Goal: Obtain resource: Download file/media

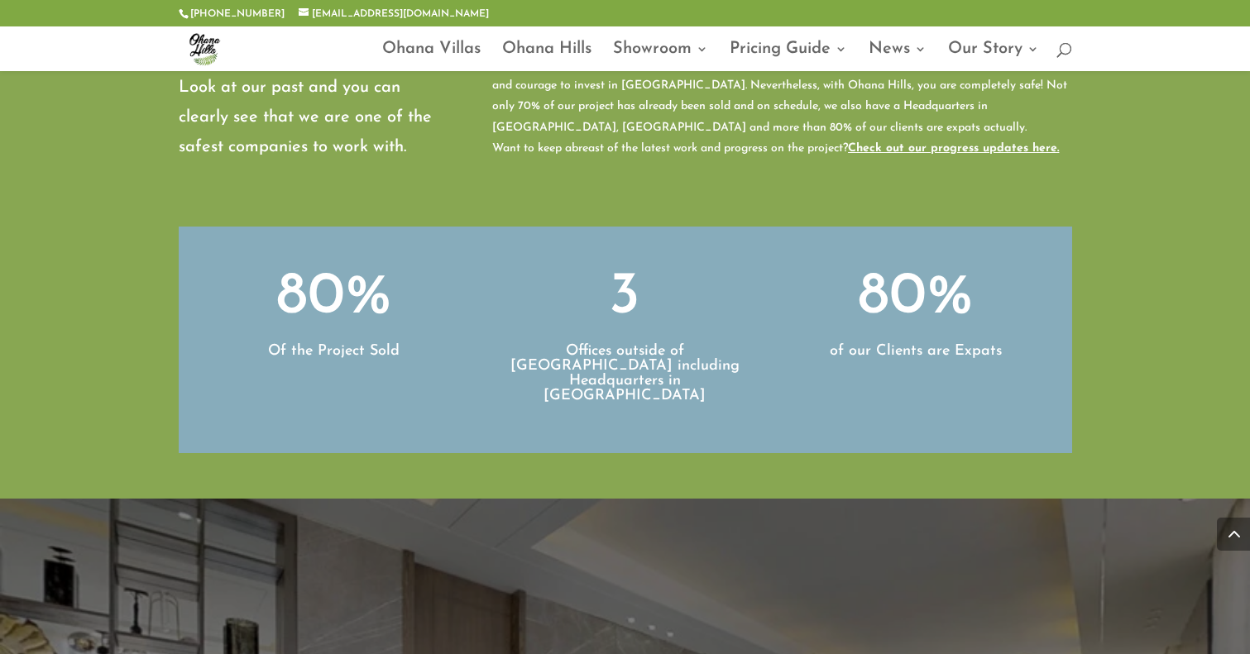
scroll to position [6095, 0]
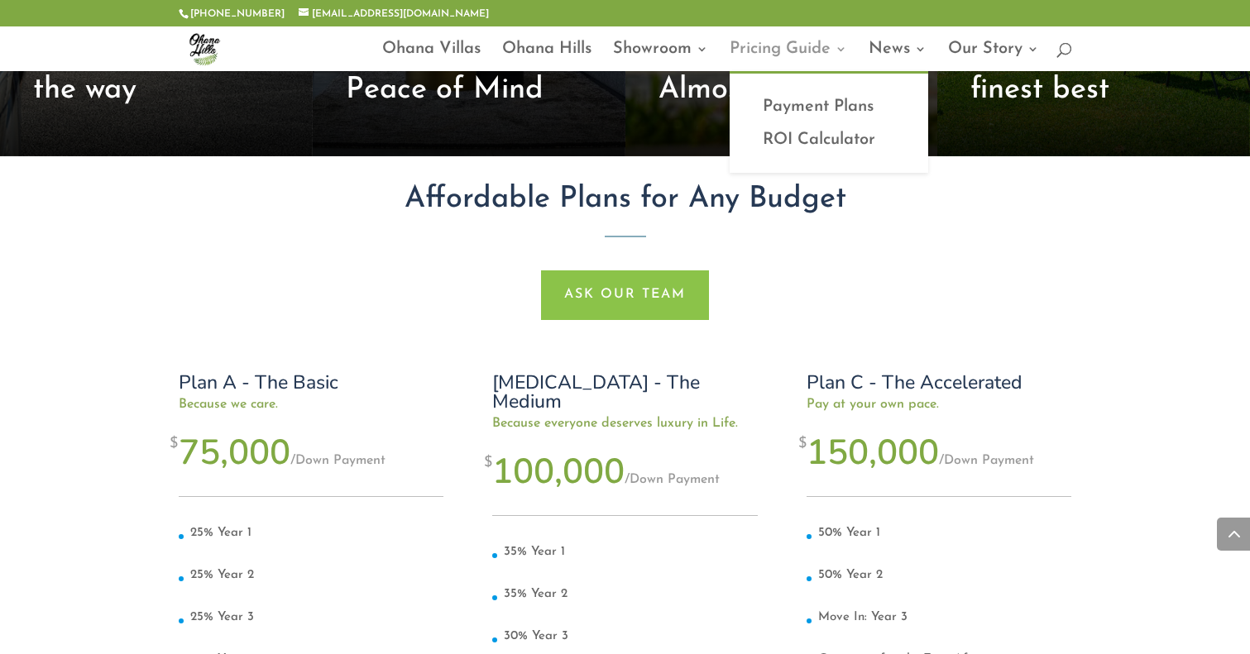
click at [754, 60] on link "Pricing Guide" at bounding box center [788, 57] width 117 height 28
click at [782, 108] on link "Payment Plans" at bounding box center [828, 106] width 165 height 33
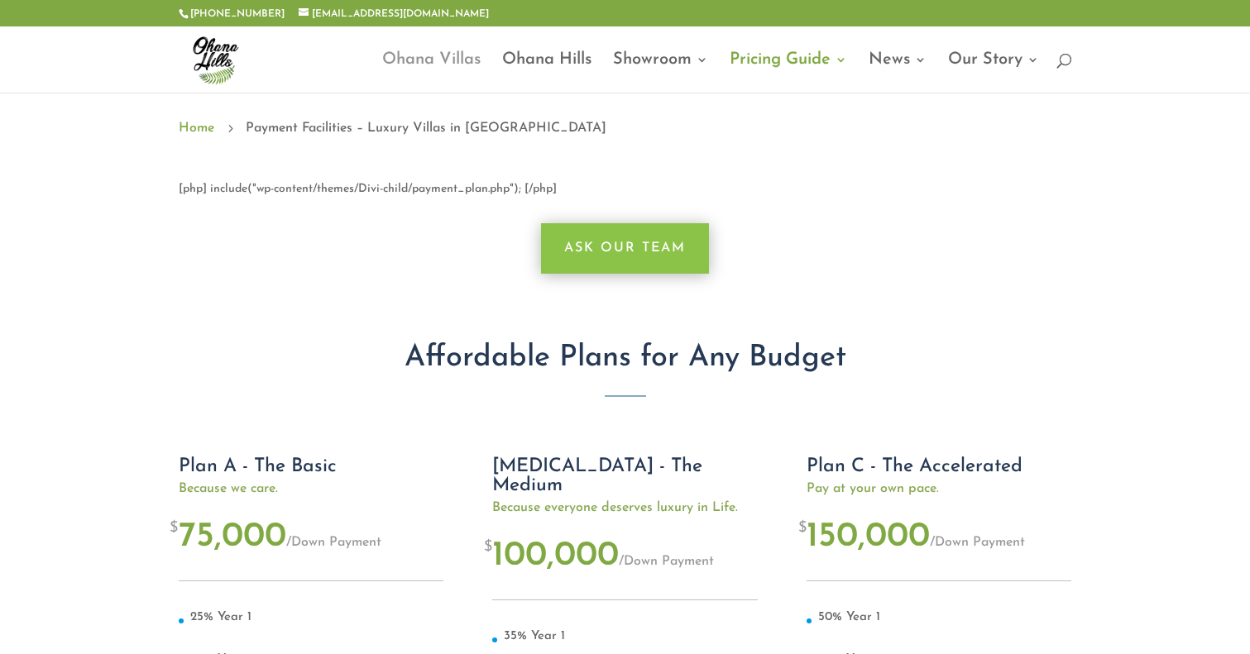
click at [401, 65] on link "Ohana Villas" at bounding box center [431, 73] width 98 height 39
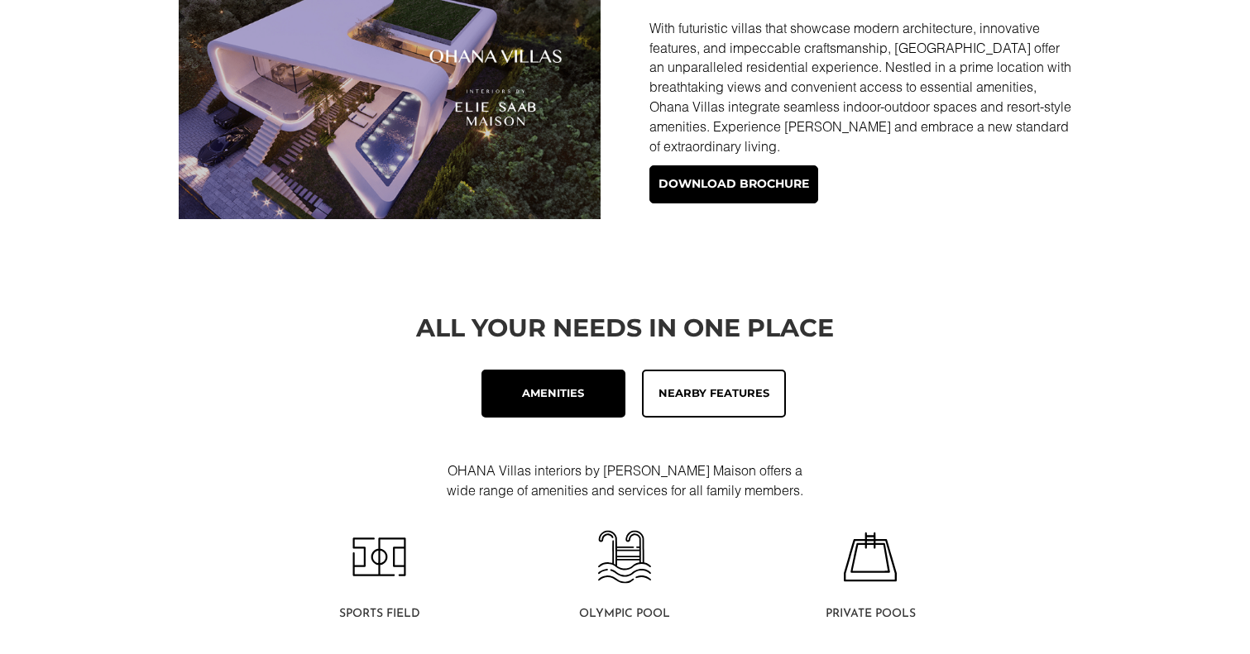
scroll to position [626, 0]
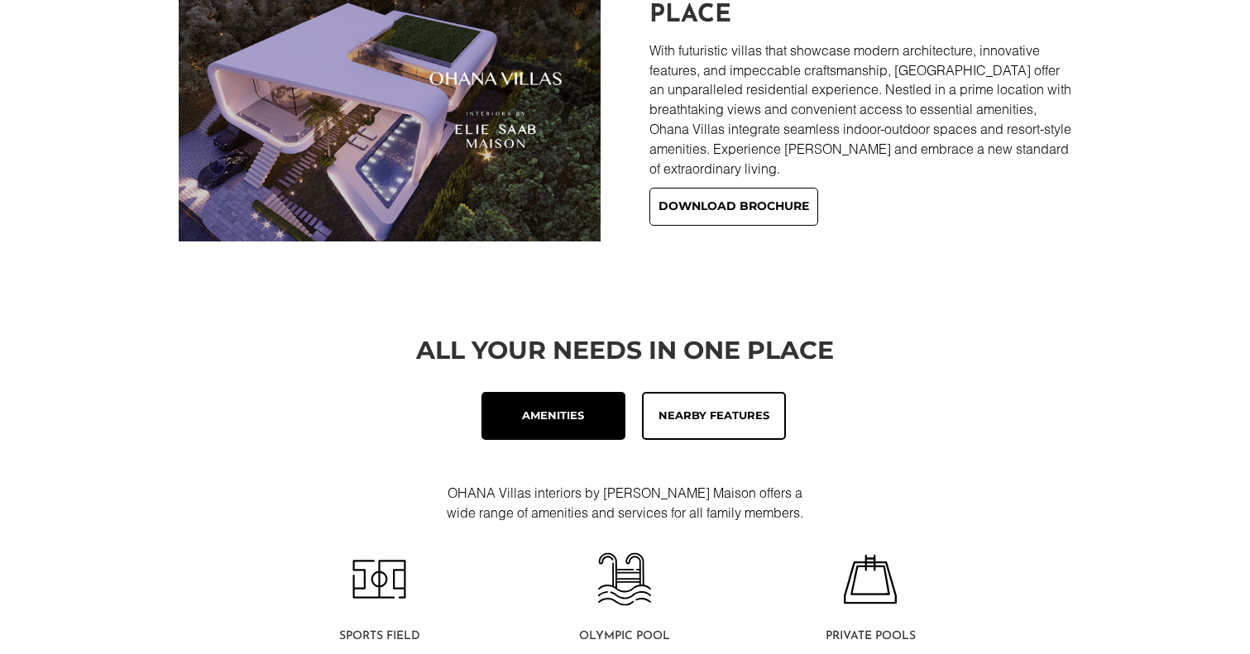
click at [768, 206] on link "Download brochure" at bounding box center [733, 207] width 169 height 38
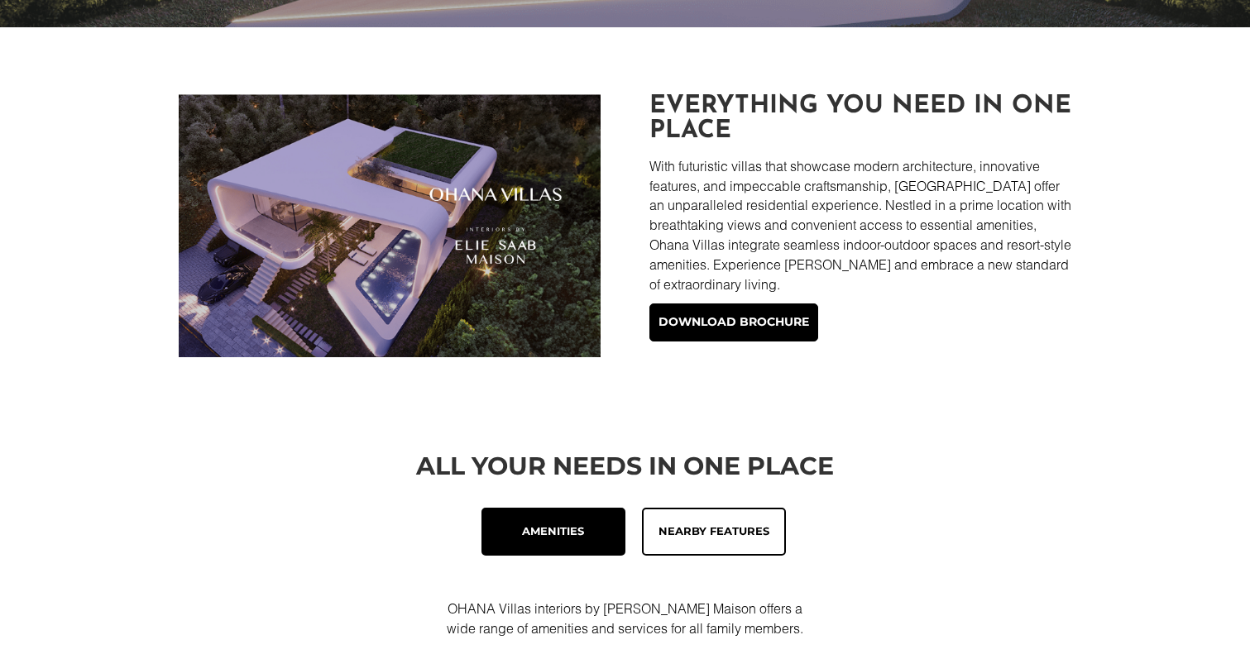
scroll to position [519, 0]
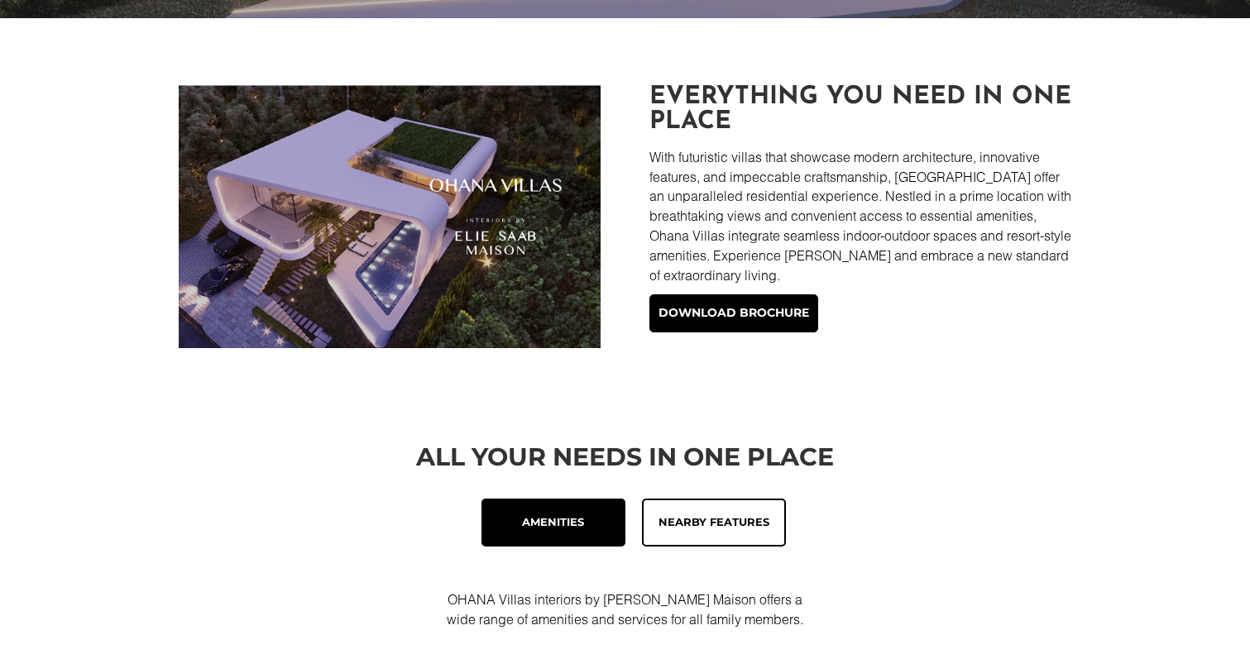
click at [694, 288] on div "Everything you need in one place With futuristic villas that showcase modern ar…" at bounding box center [860, 216] width 422 height 263
click at [704, 304] on link "Download brochure" at bounding box center [733, 313] width 169 height 38
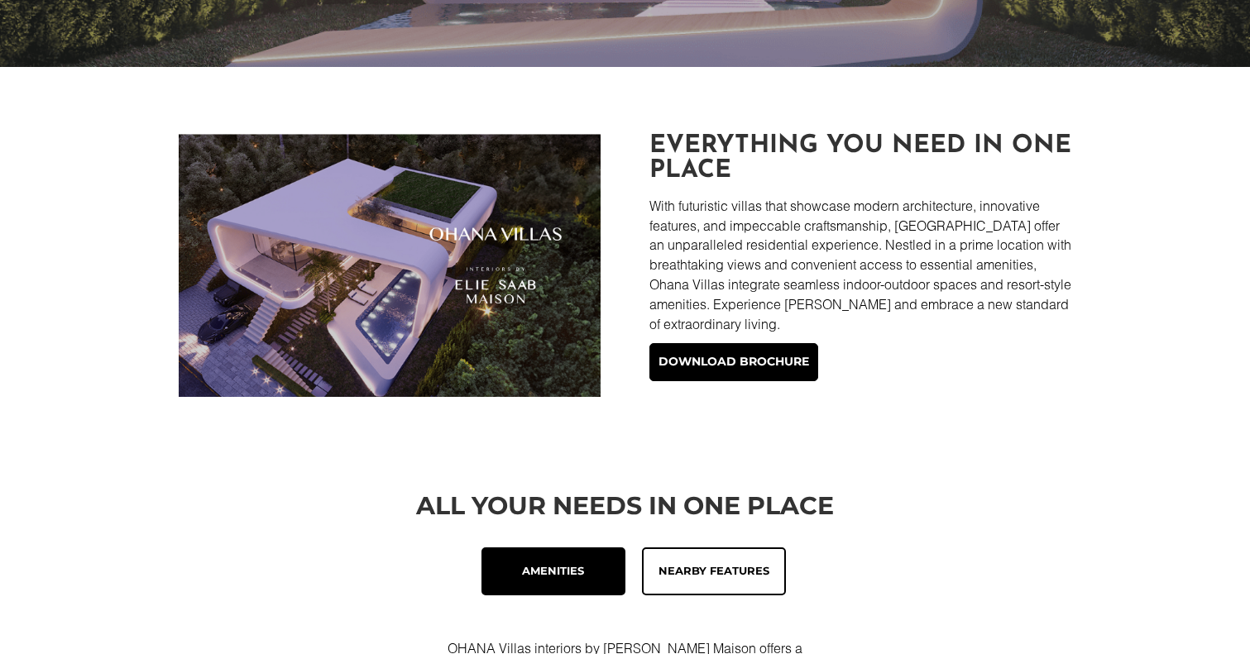
scroll to position [544, 0]
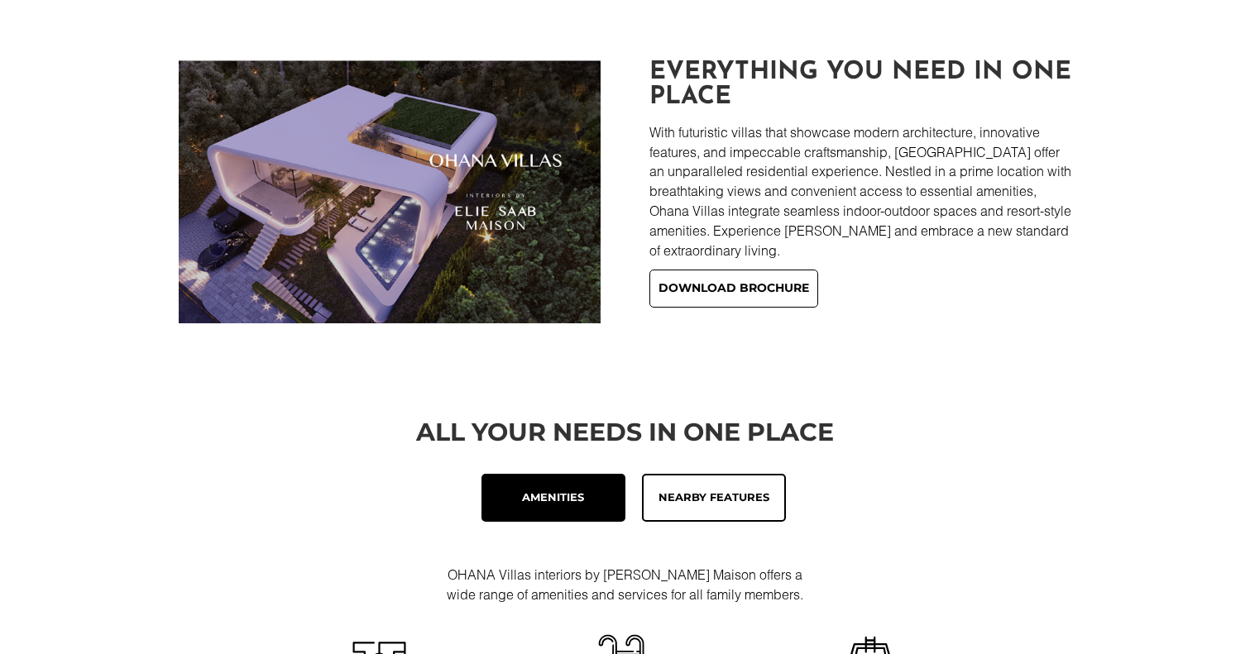
click at [764, 278] on link "Download brochure" at bounding box center [733, 289] width 169 height 38
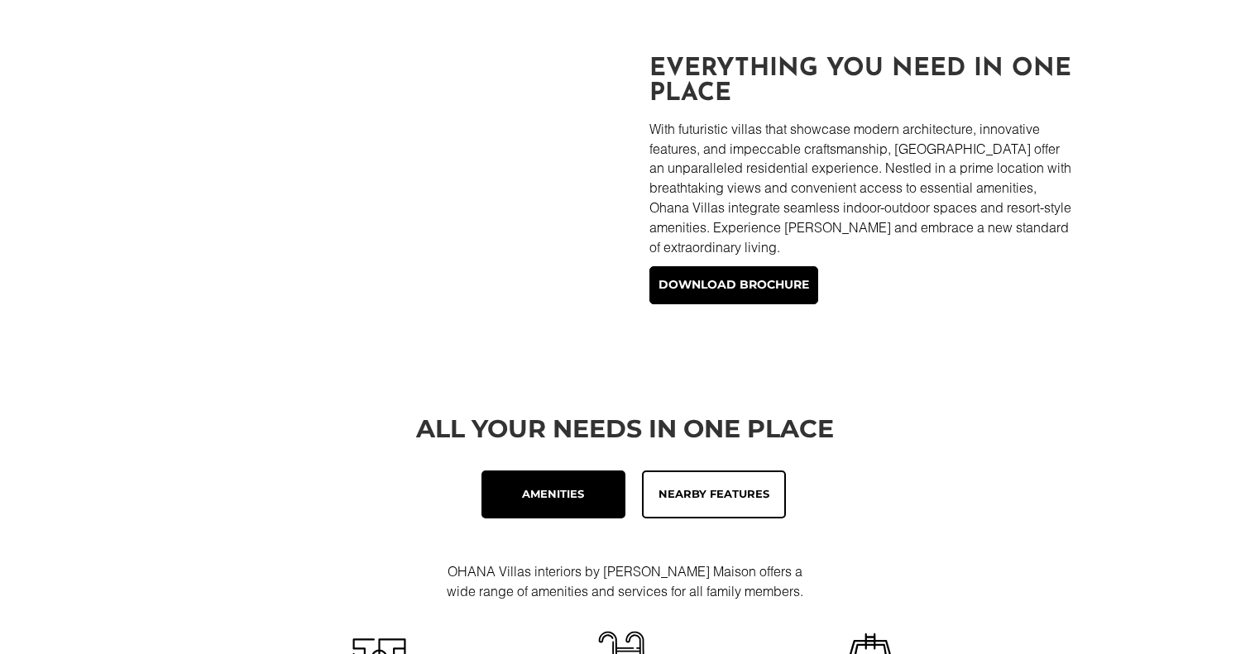
scroll to position [573, 0]
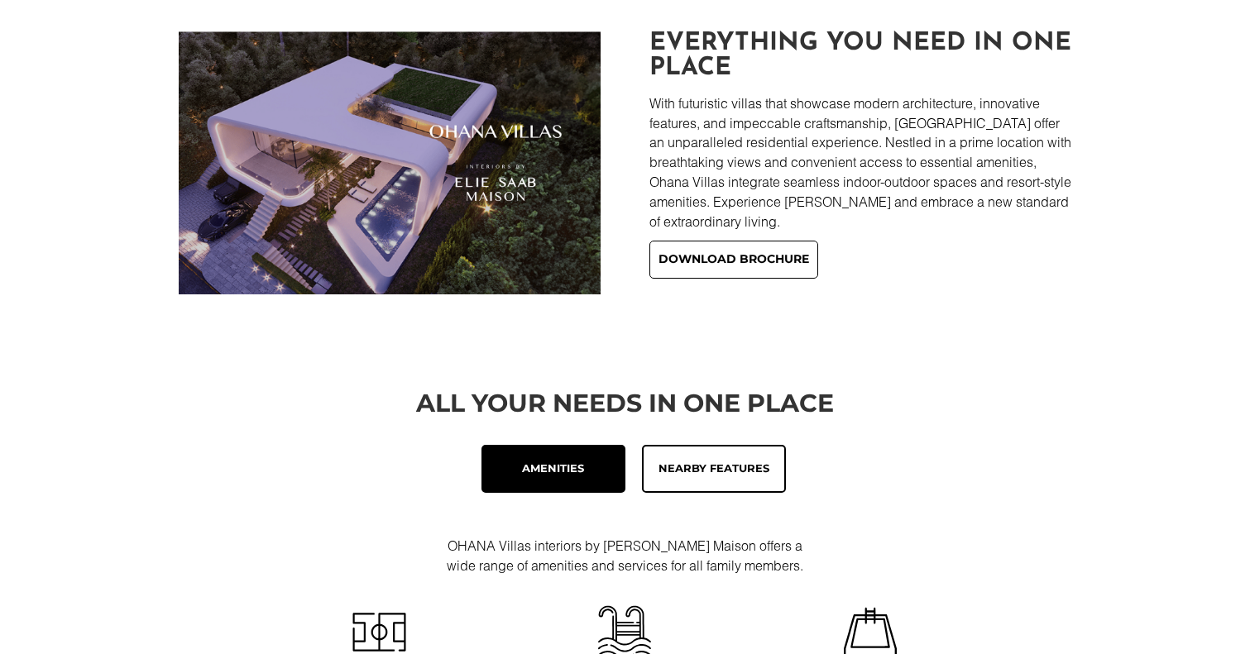
click at [720, 254] on link "Download brochure" at bounding box center [733, 260] width 169 height 38
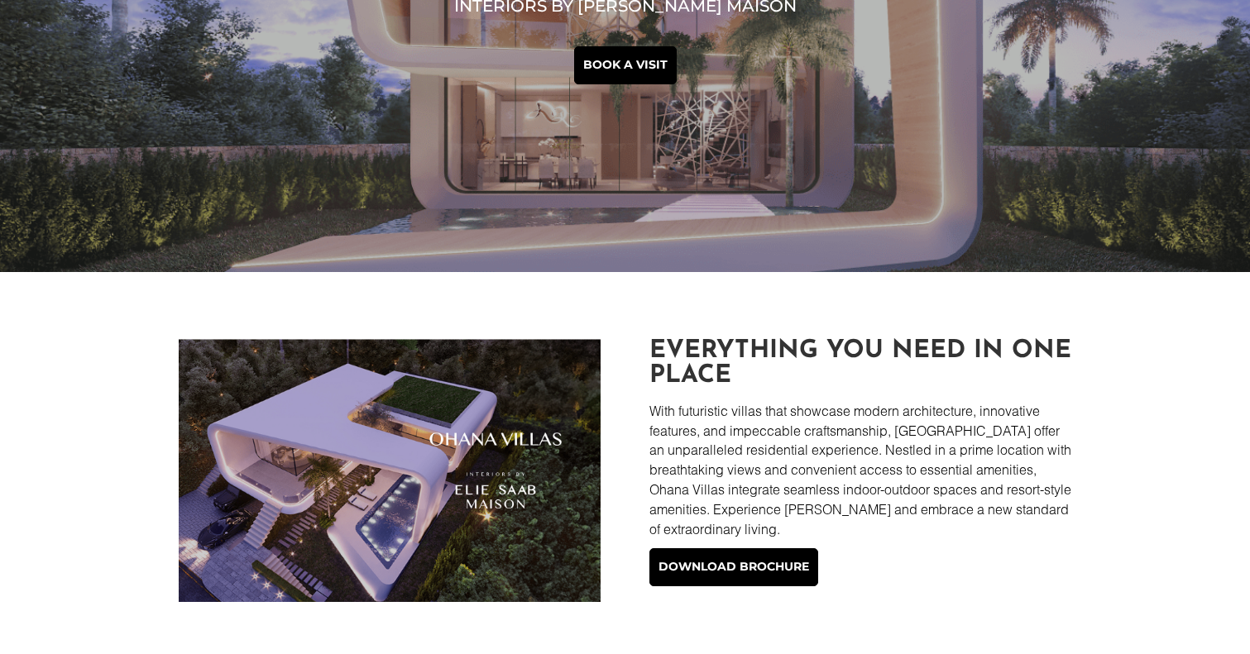
scroll to position [265, 0]
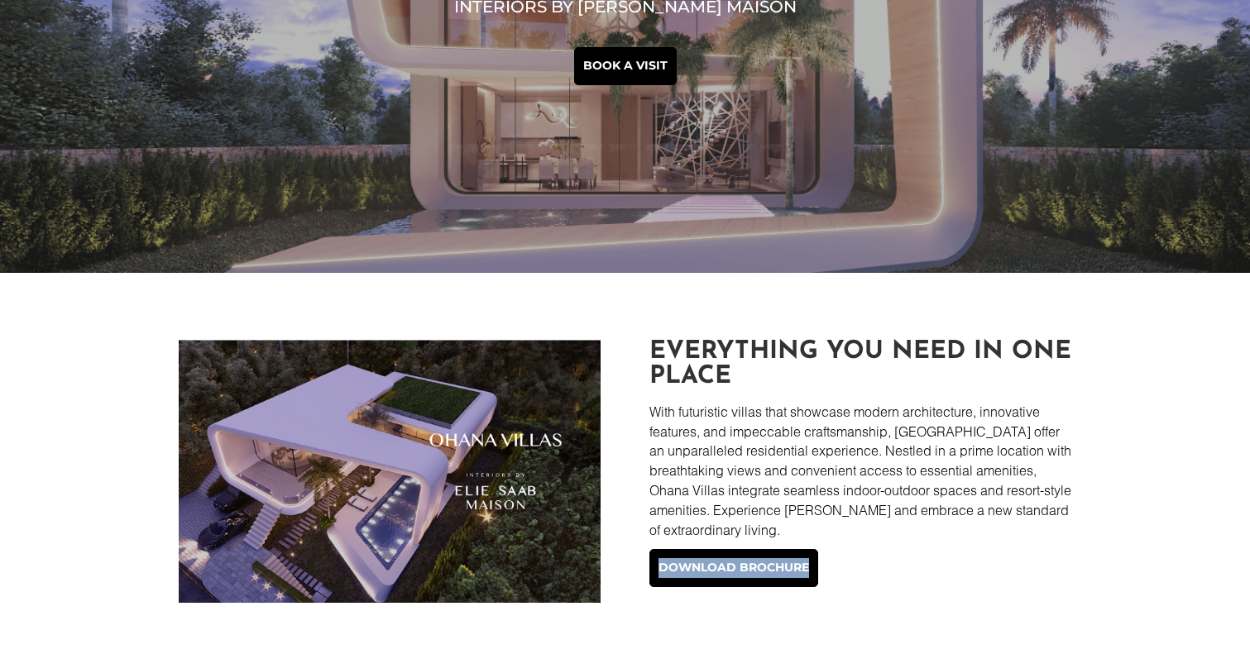
click at [730, 529] on p "With futuristic villas that showcase modern architecture, innovative features, …" at bounding box center [860, 471] width 422 height 138
click at [715, 457] on p "With futuristic villas that showcase modern architecture, innovative features, …" at bounding box center [860, 471] width 422 height 138
click at [730, 566] on link "Download brochure" at bounding box center [733, 568] width 169 height 38
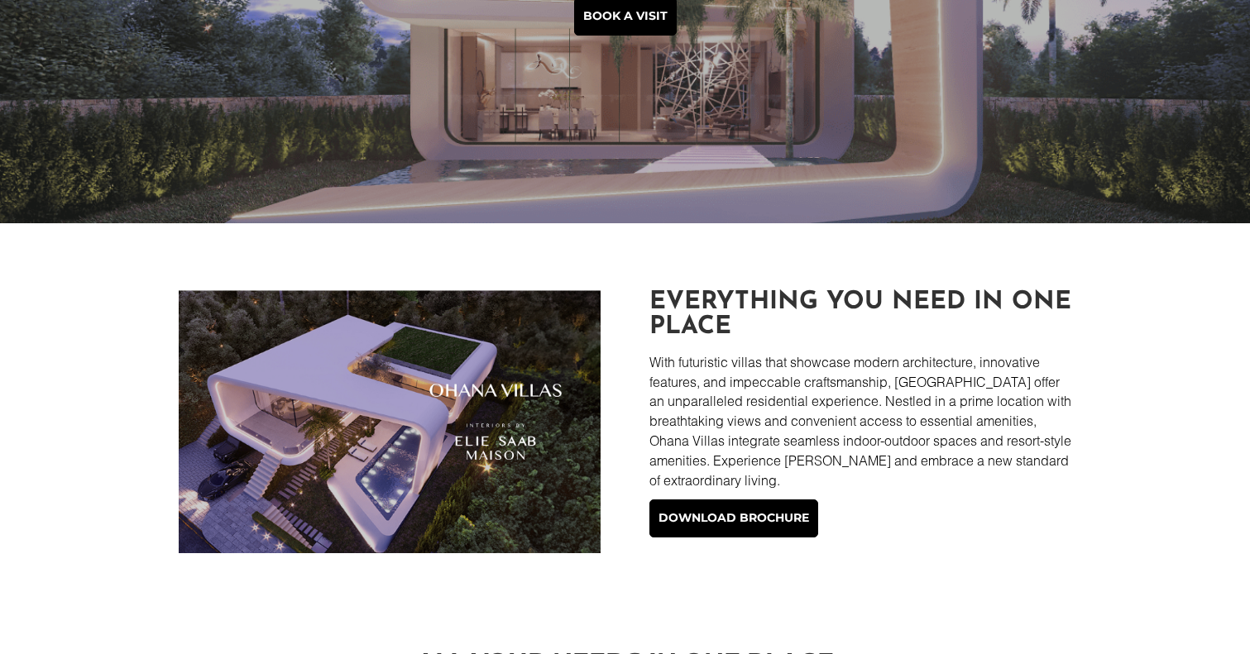
scroll to position [349, 0]
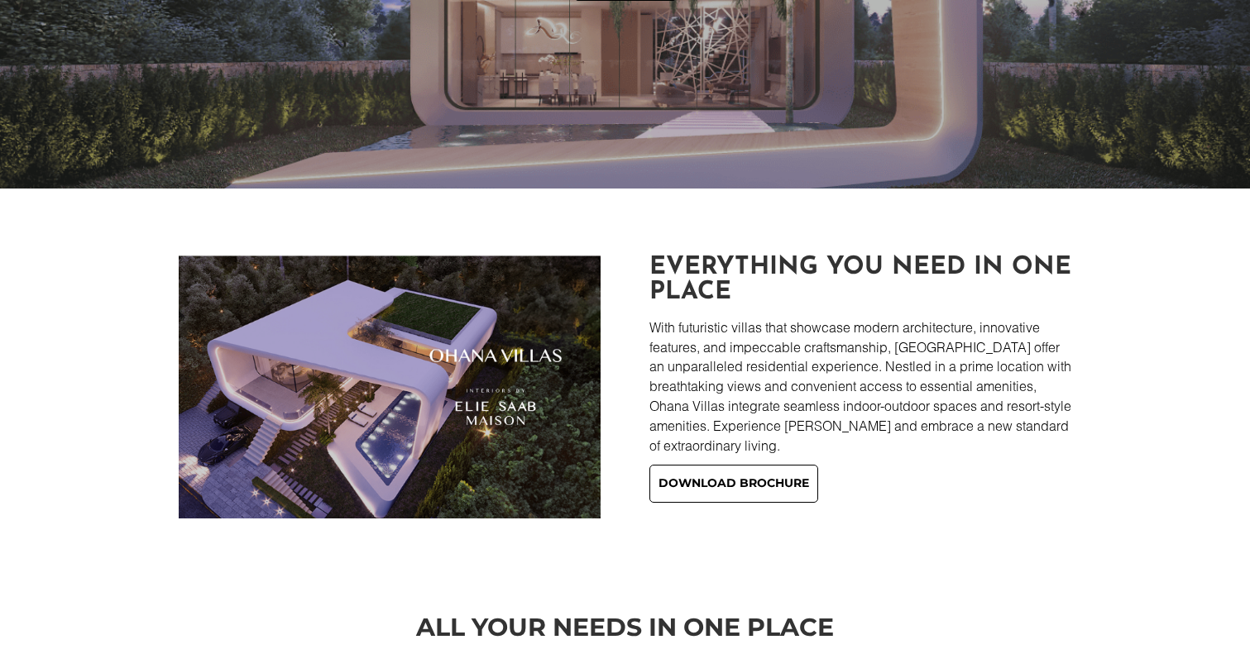
click at [687, 473] on link "Download brochure" at bounding box center [733, 484] width 169 height 38
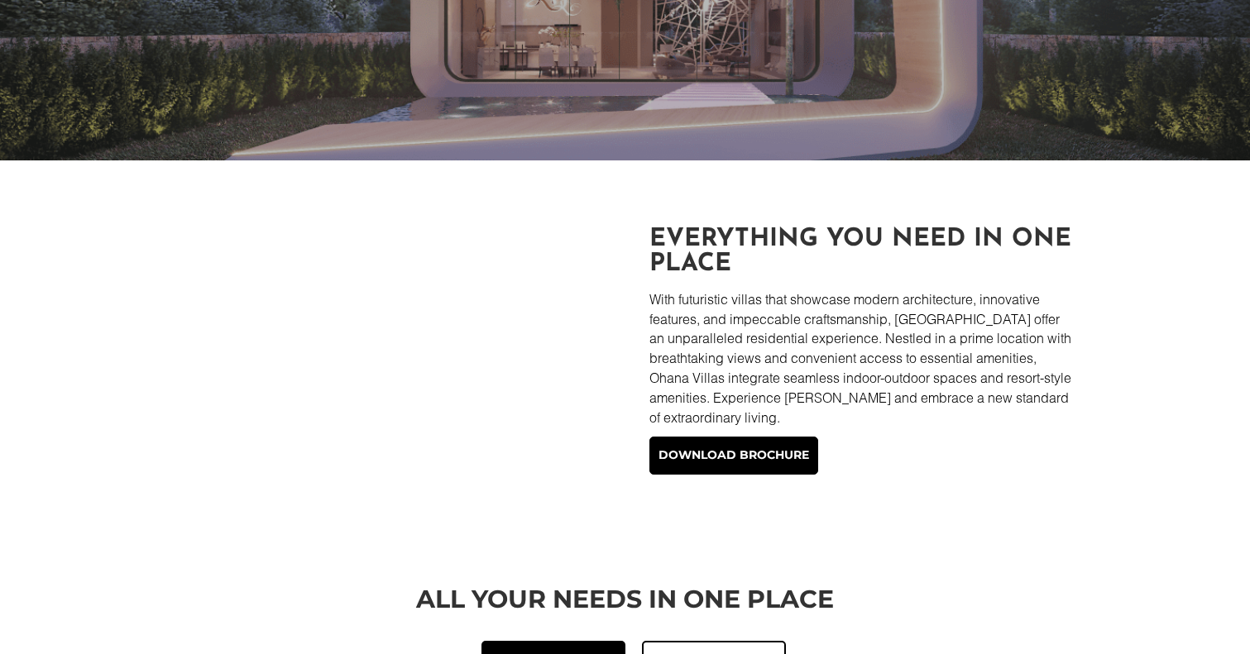
scroll to position [386, 0]
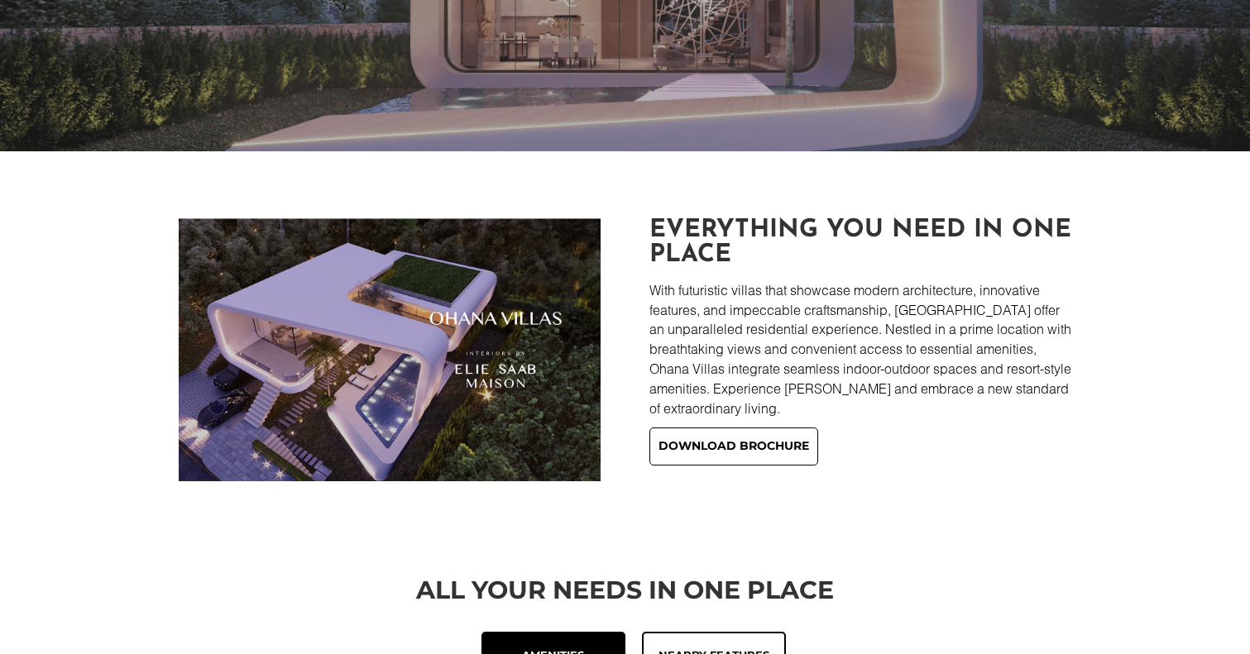
click at [705, 445] on link "Download brochure" at bounding box center [733, 447] width 169 height 38
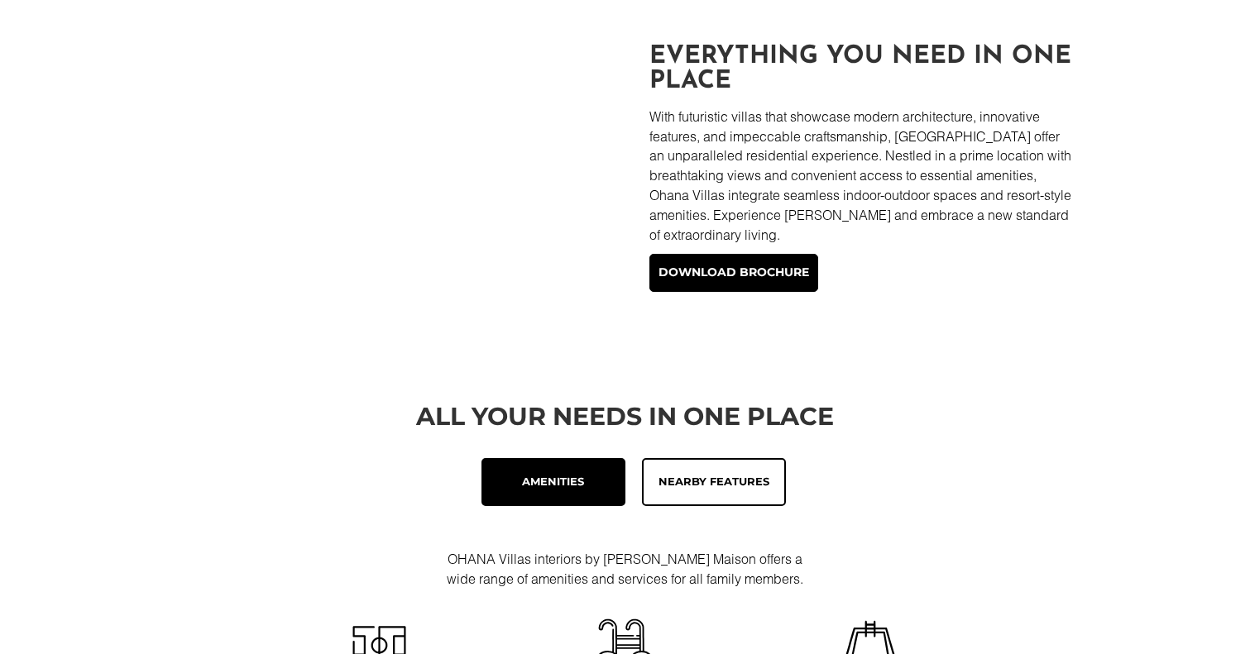
scroll to position [557, 0]
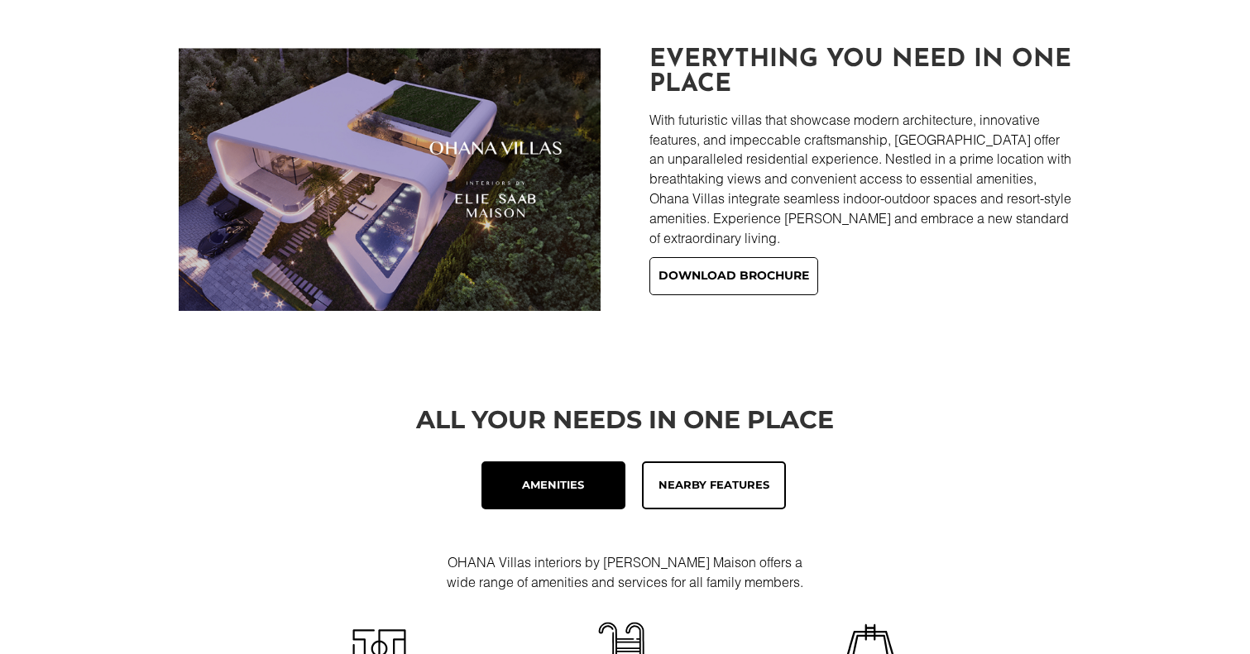
click at [758, 282] on link "Download brochure" at bounding box center [733, 276] width 169 height 38
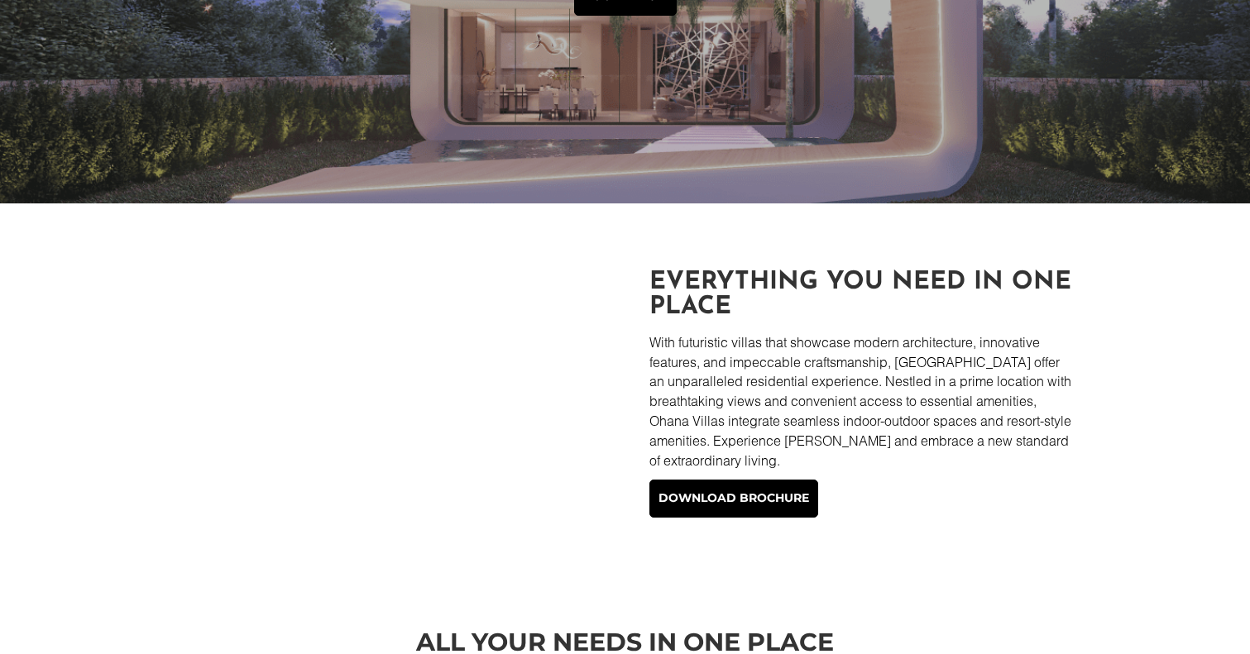
scroll to position [352, 0]
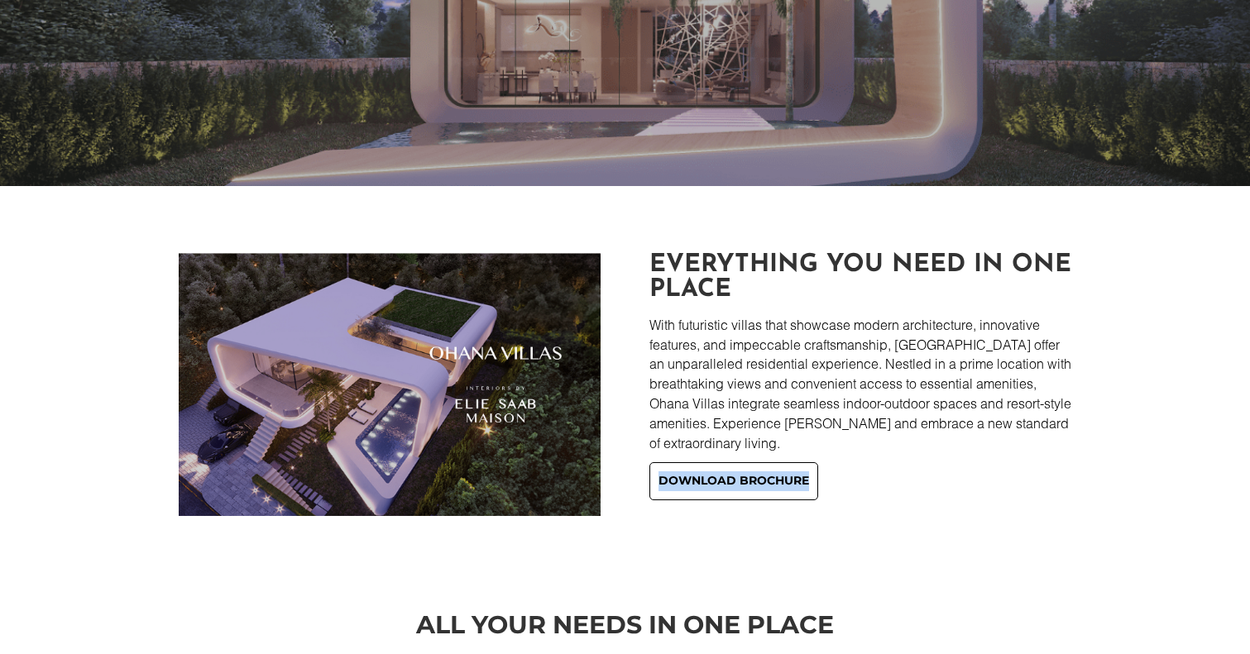
click at [707, 471] on link "Download brochure" at bounding box center [733, 481] width 169 height 38
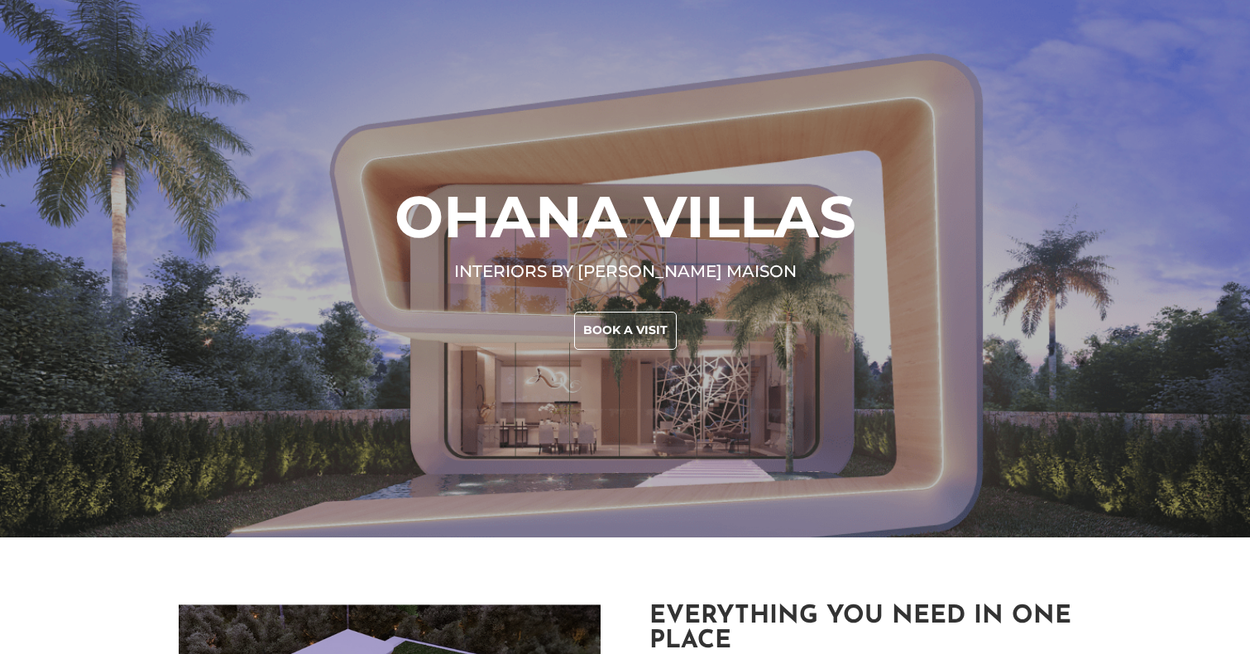
click at [665, 319] on link "Book a visit" at bounding box center [625, 331] width 103 height 38
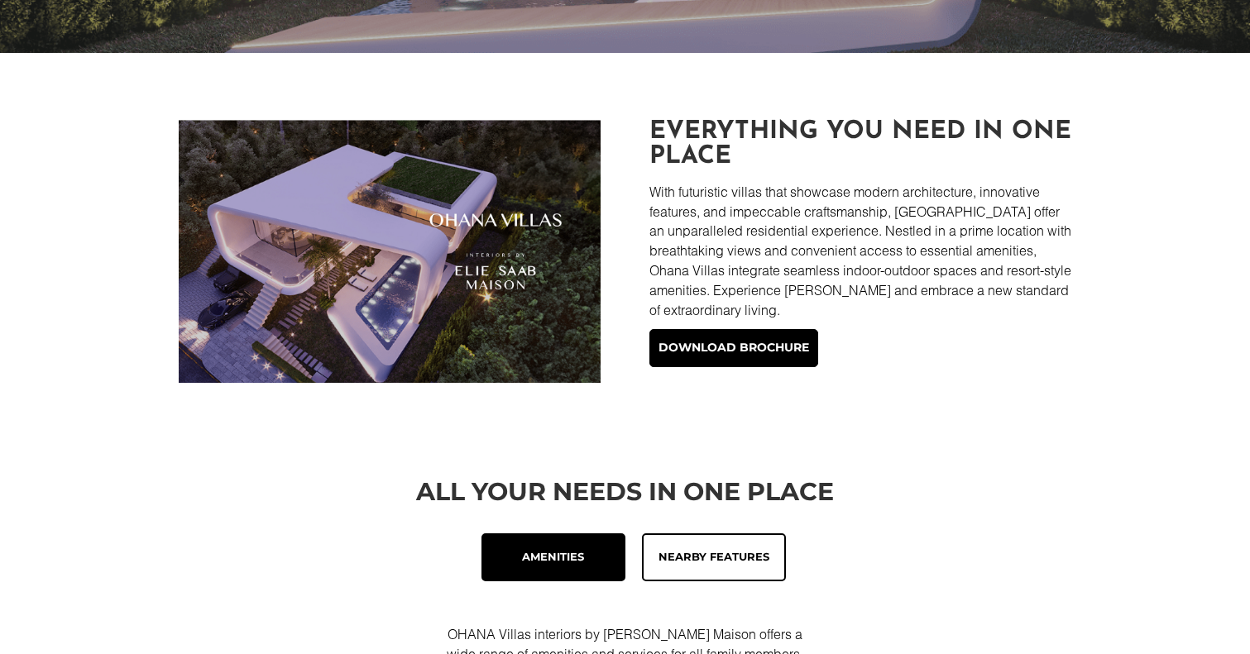
scroll to position [480, 0]
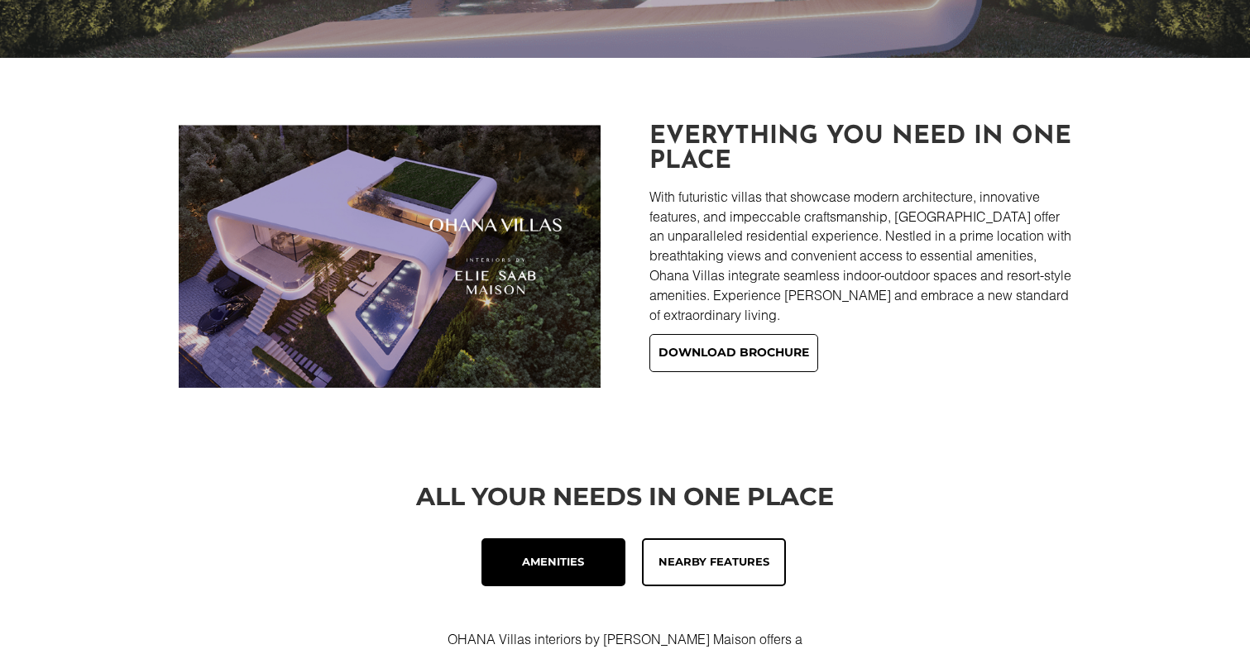
click at [706, 334] on link "Download brochure" at bounding box center [733, 353] width 169 height 38
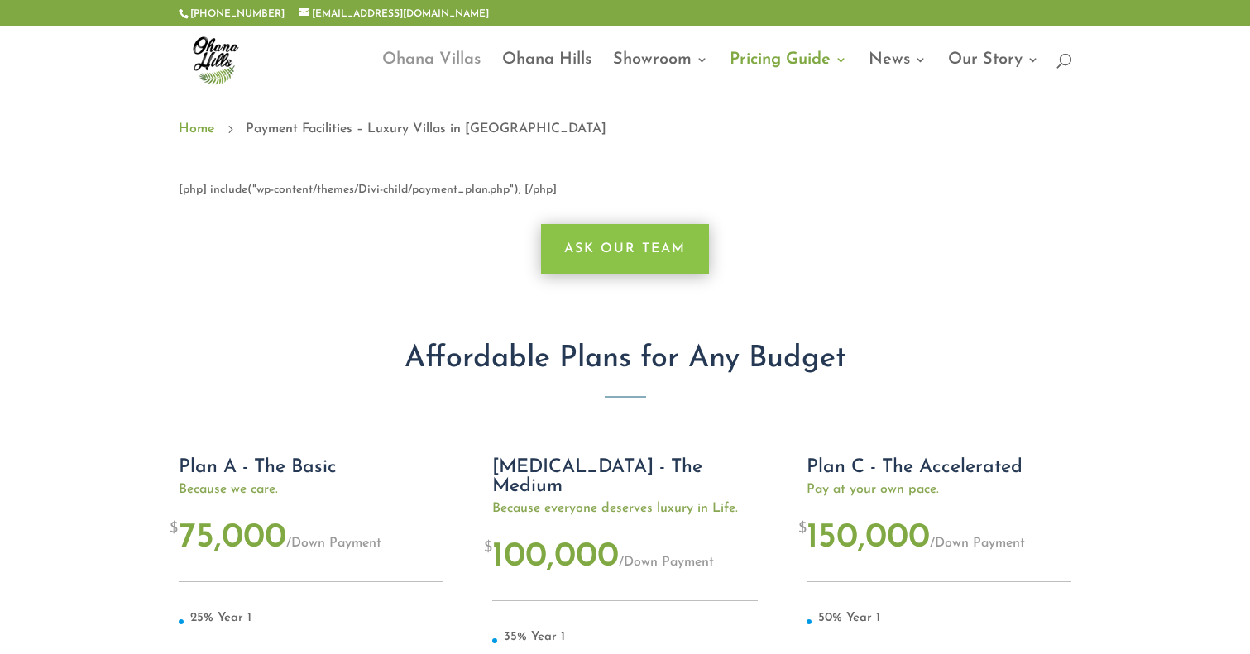
click at [433, 74] on link "Ohana Villas" at bounding box center [431, 73] width 98 height 39
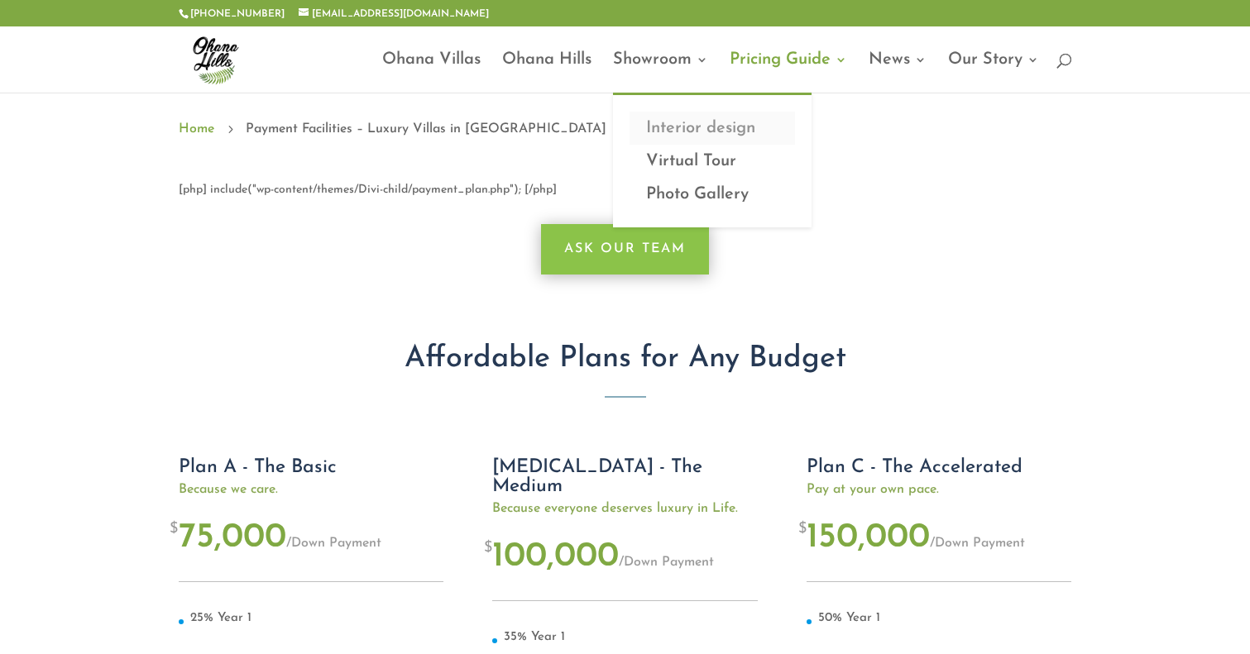
click at [639, 120] on link "Interior design" at bounding box center [711, 128] width 165 height 33
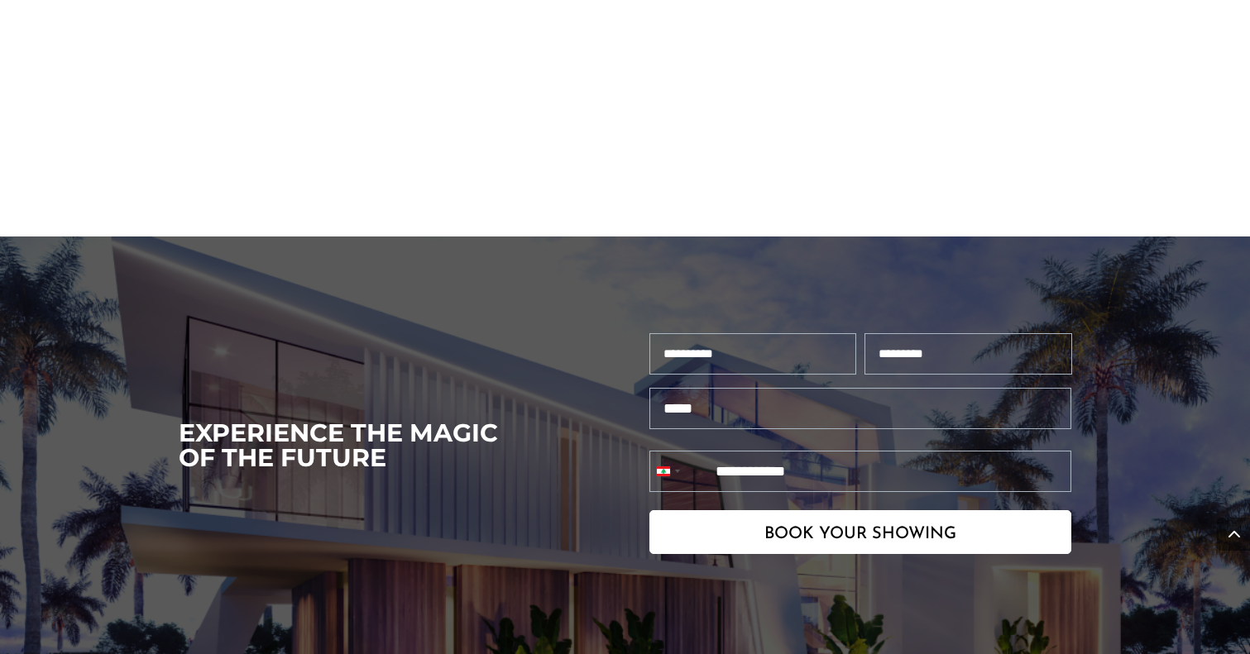
scroll to position [3480, 0]
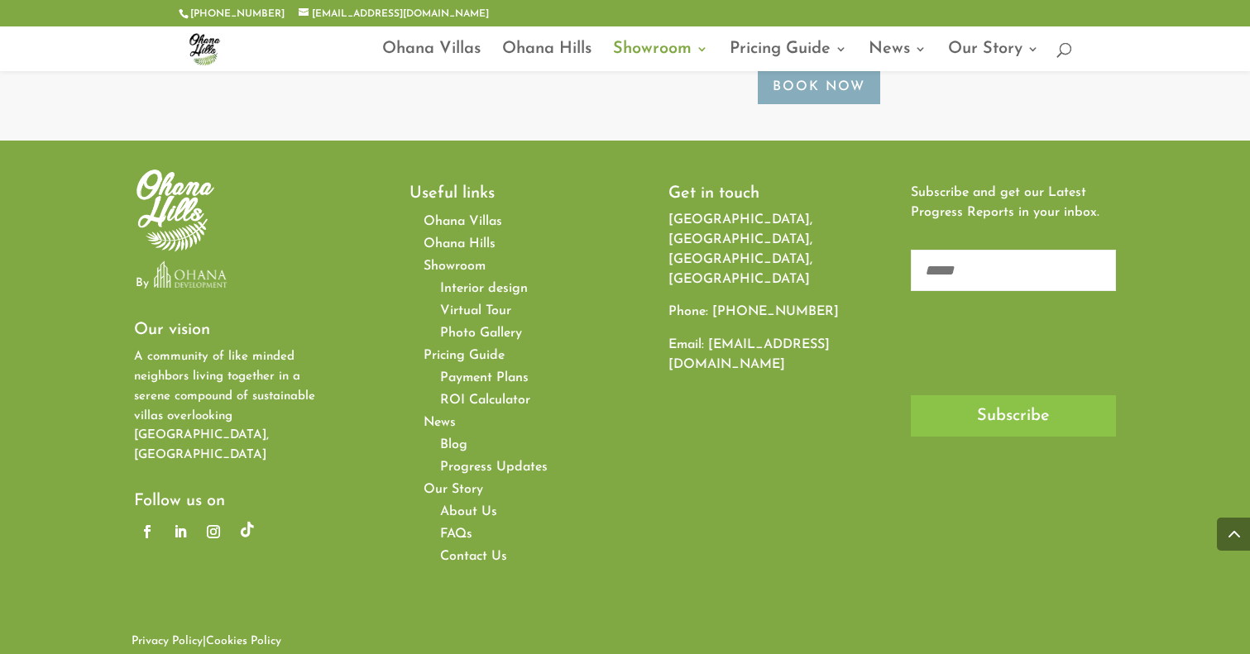
scroll to position [2357, 0]
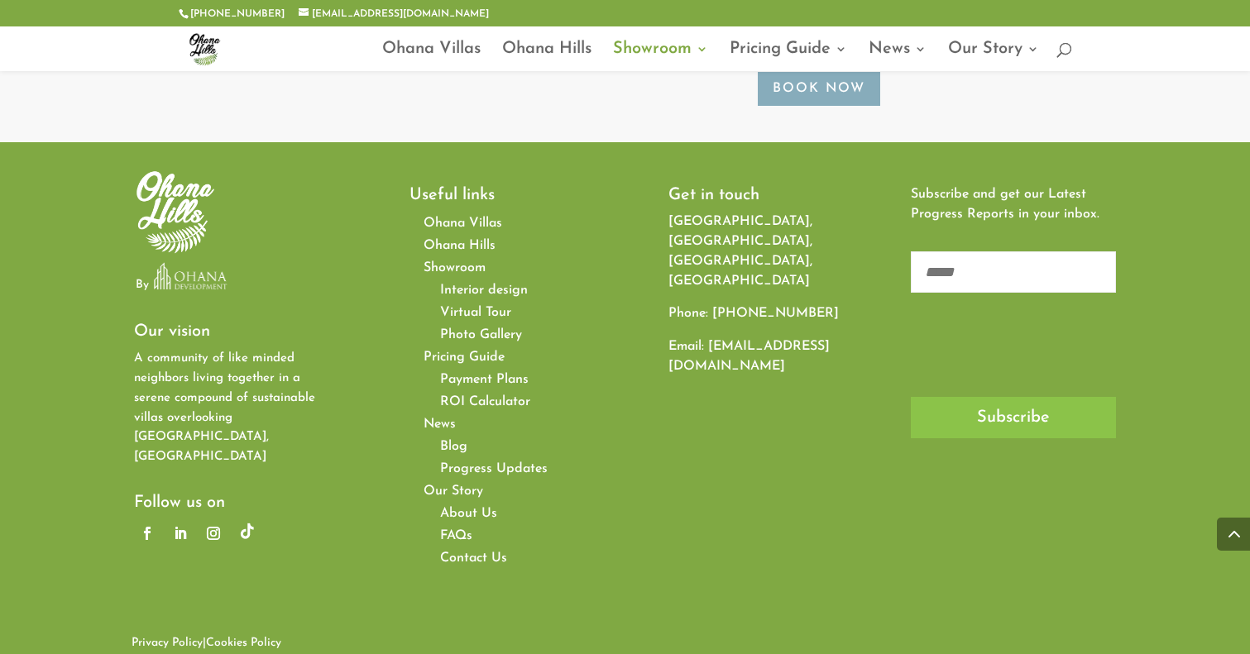
click at [227, 520] on li "Follow" at bounding box center [216, 533] width 33 height 26
click at [213, 520] on link "Follow" at bounding box center [213, 533] width 26 height 26
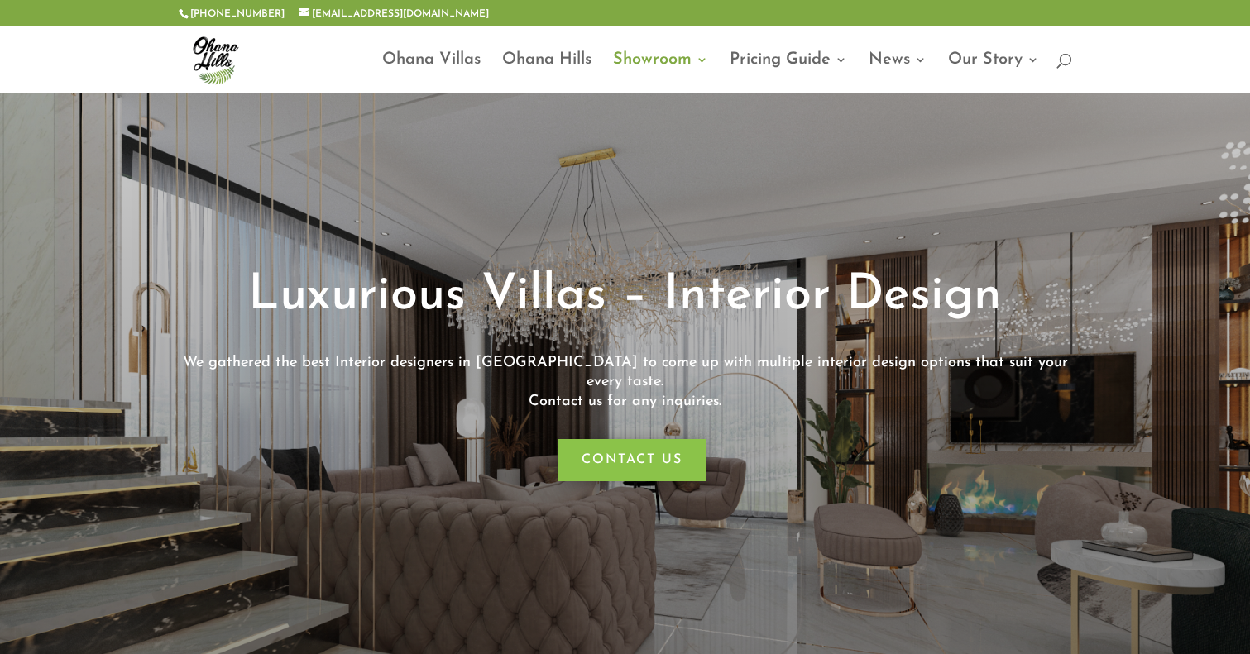
scroll to position [0, 0]
click at [421, 74] on link "Ohana Villas" at bounding box center [431, 73] width 98 height 39
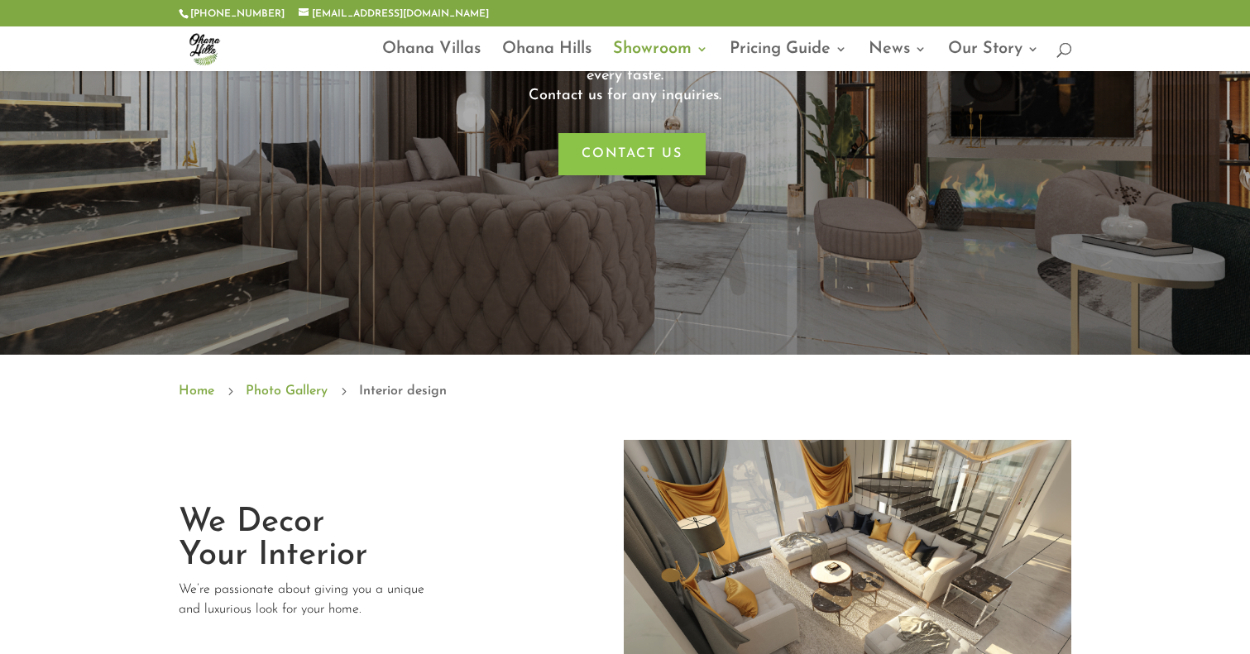
scroll to position [251, 0]
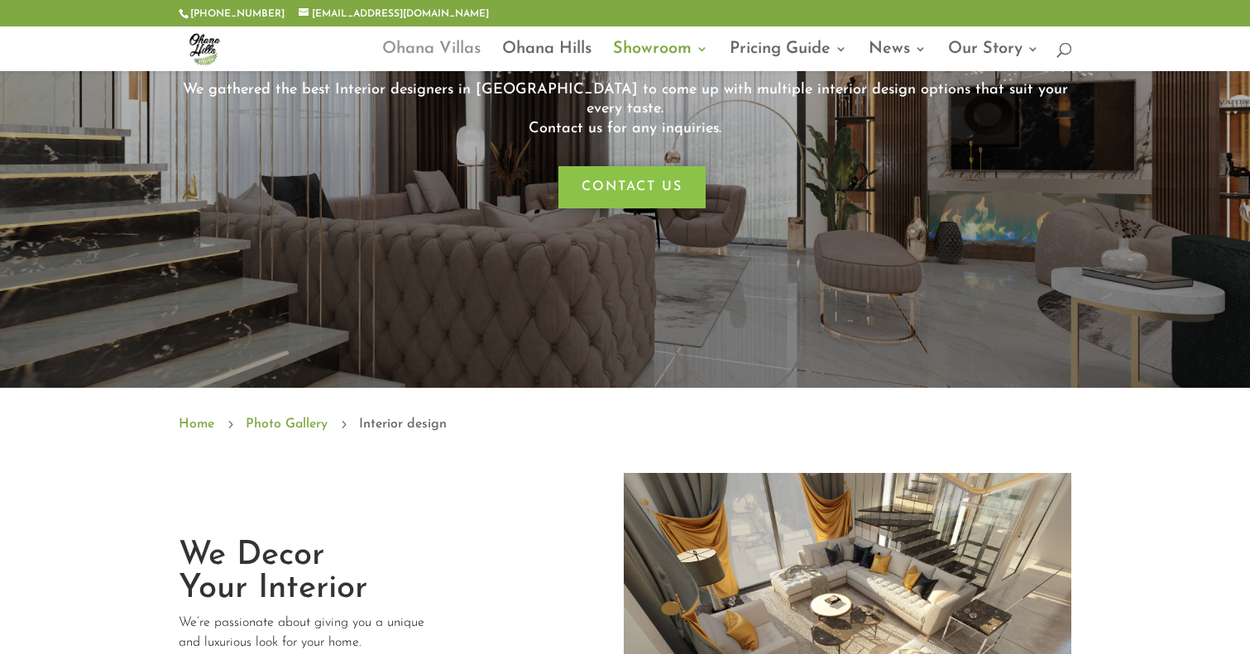
click at [406, 43] on link "Ohana Villas" at bounding box center [431, 57] width 98 height 28
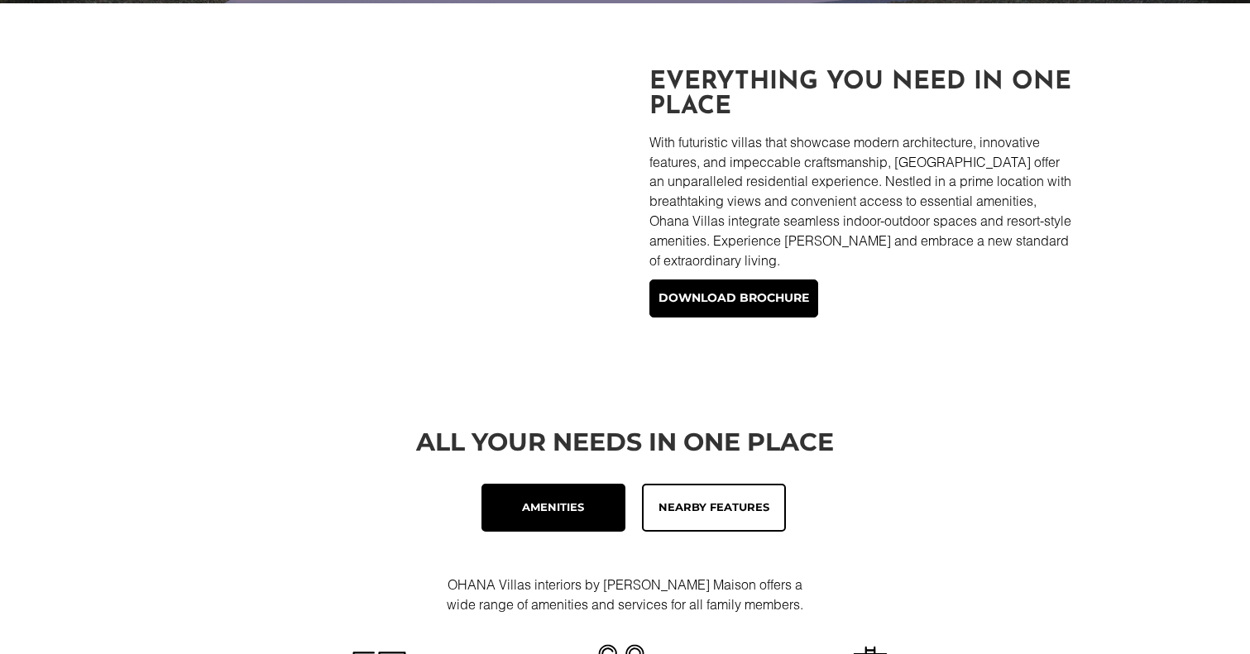
scroll to position [562, 0]
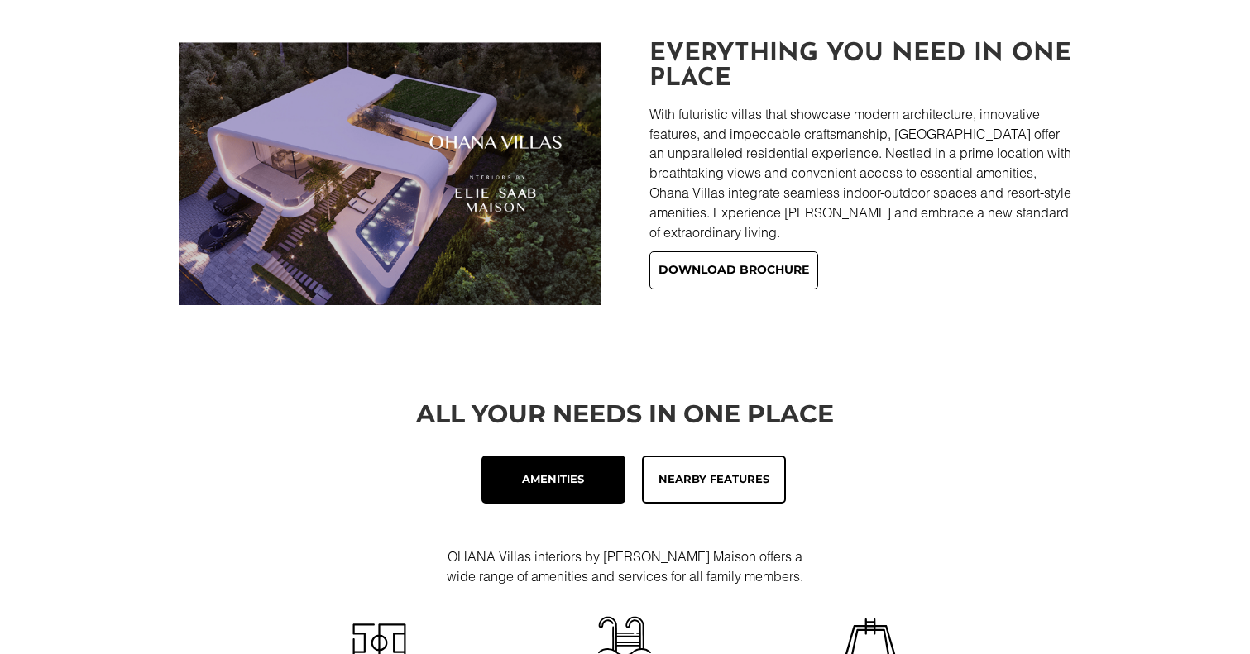
click at [675, 278] on link "Download brochure" at bounding box center [733, 270] width 169 height 38
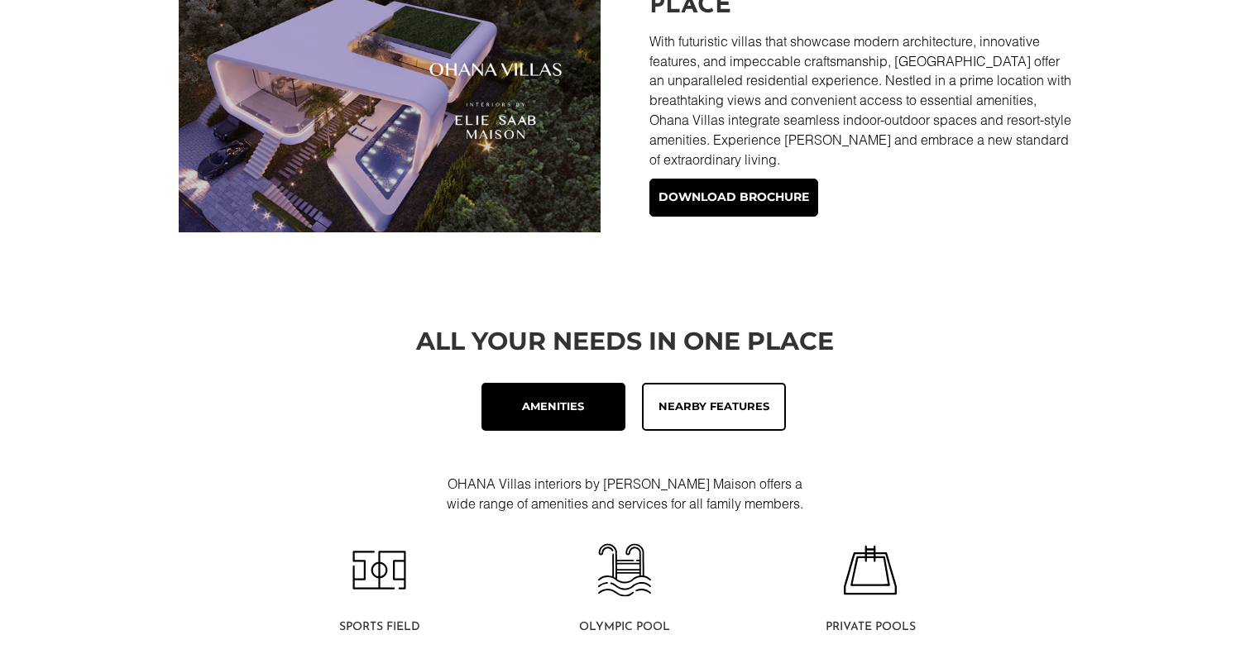
scroll to position [582, 0]
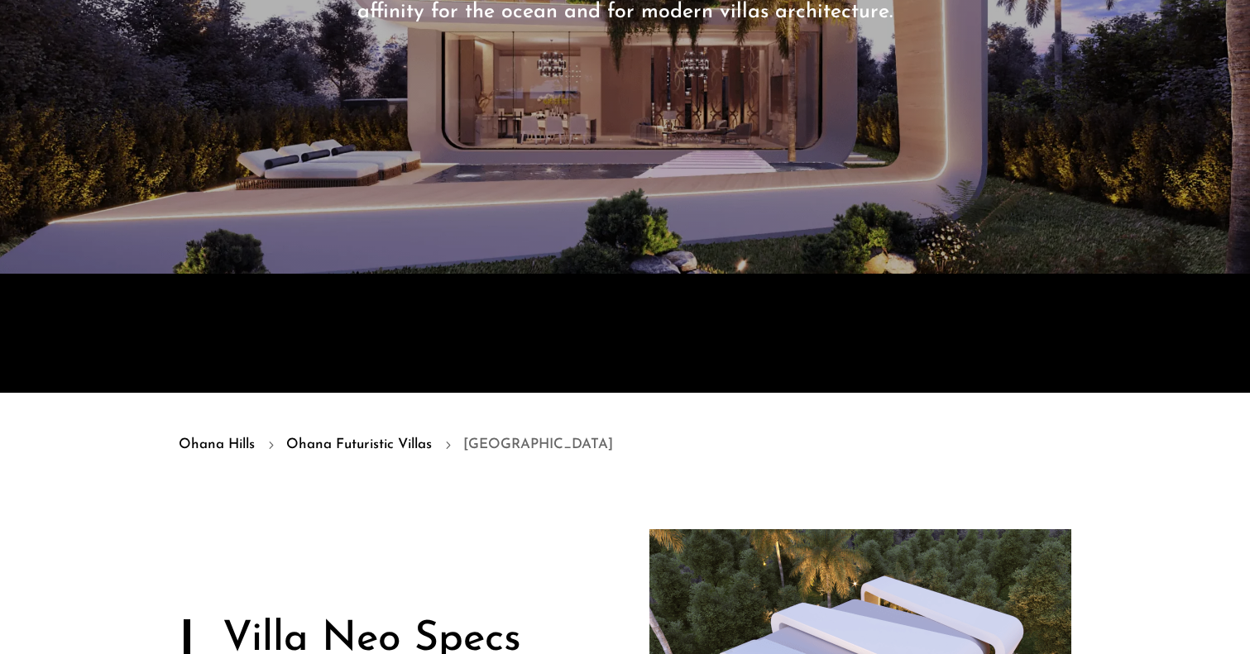
scroll to position [356, 0]
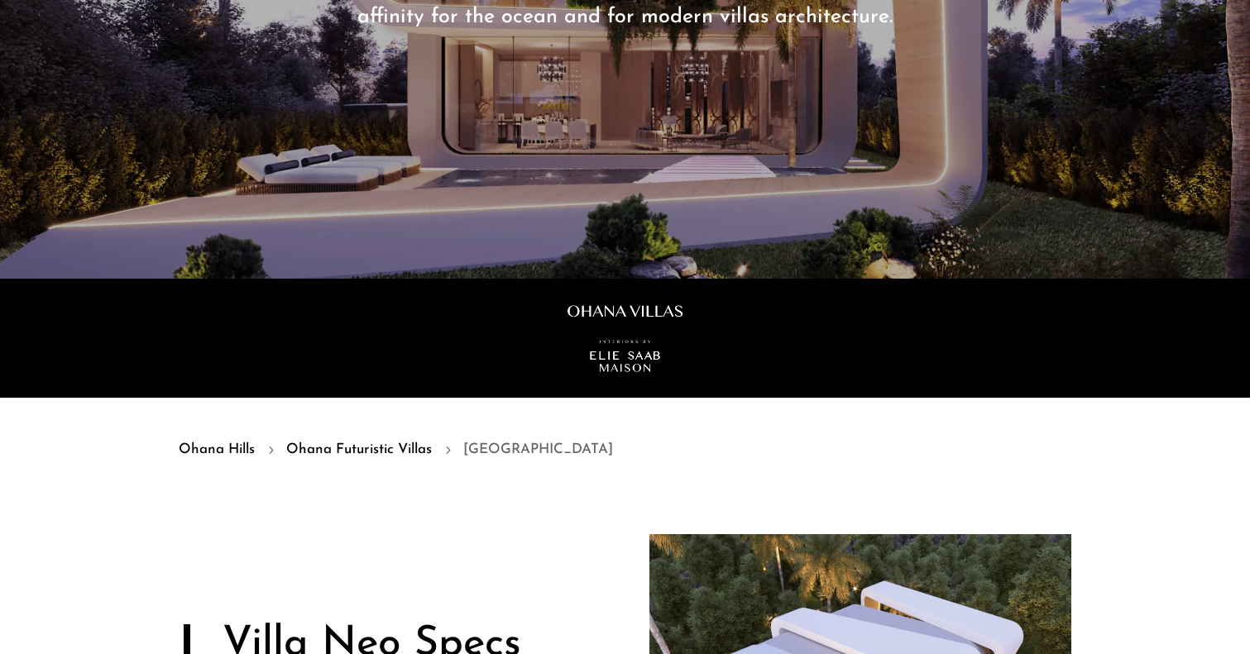
click at [417, 441] on link "Ohana Futuristic Villas" at bounding box center [359, 450] width 146 height 22
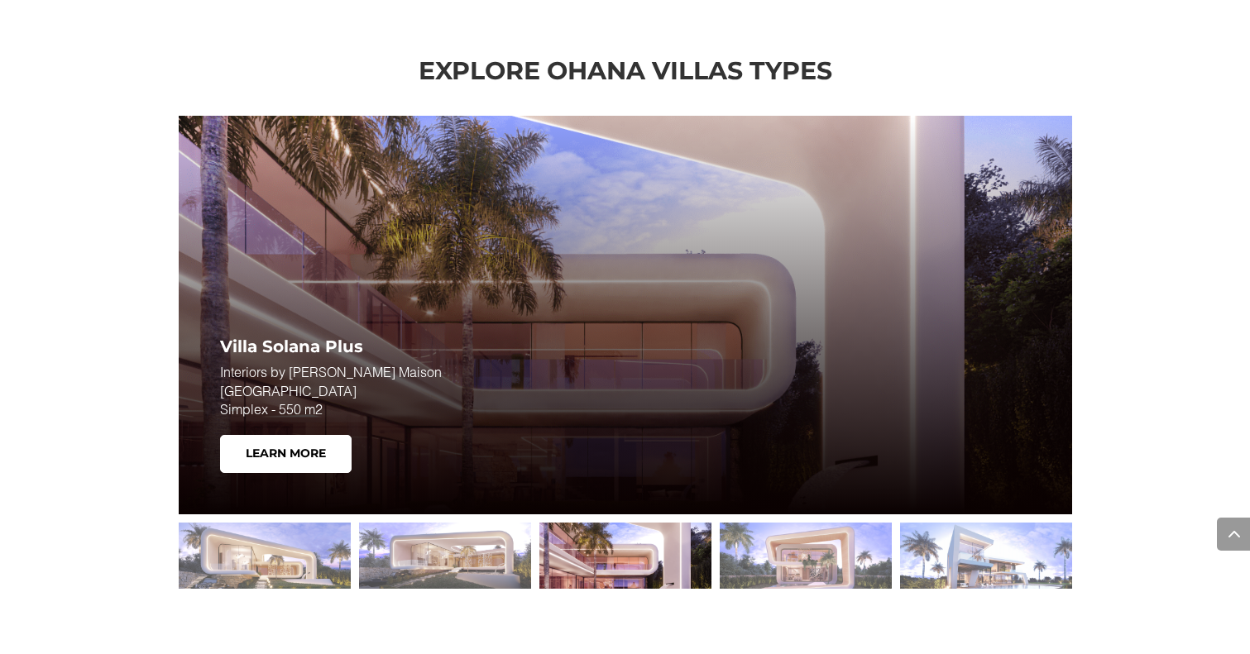
scroll to position [2208, 0]
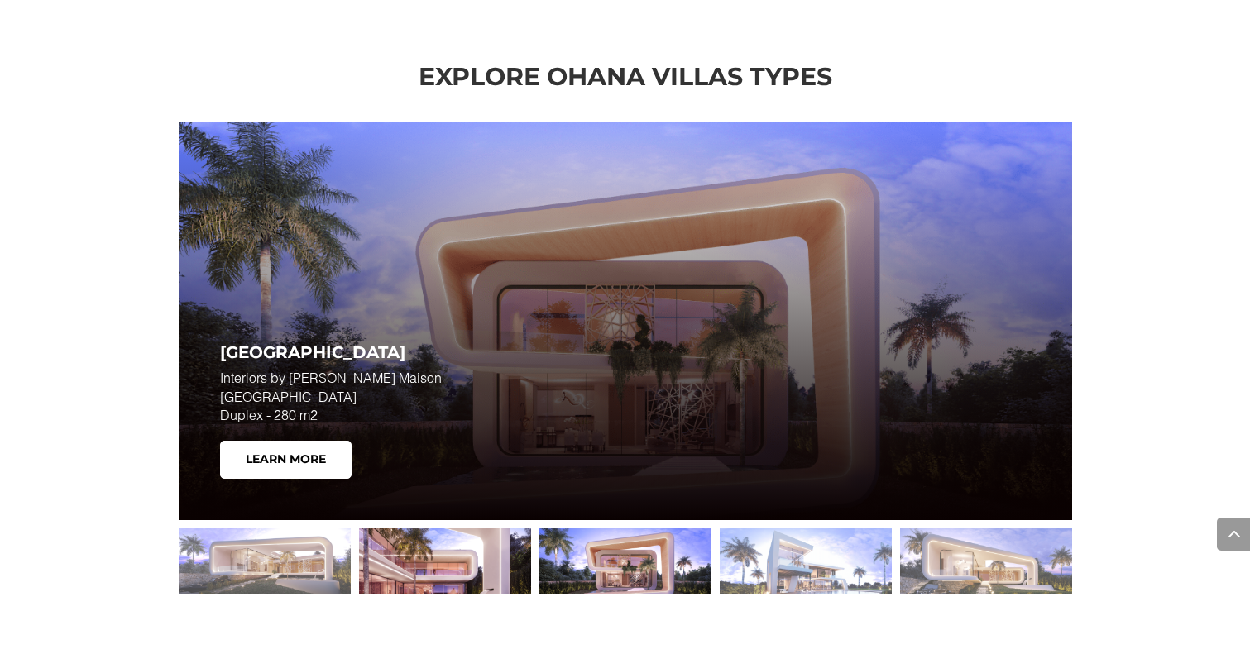
click at [425, 552] on div at bounding box center [445, 562] width 172 height 66
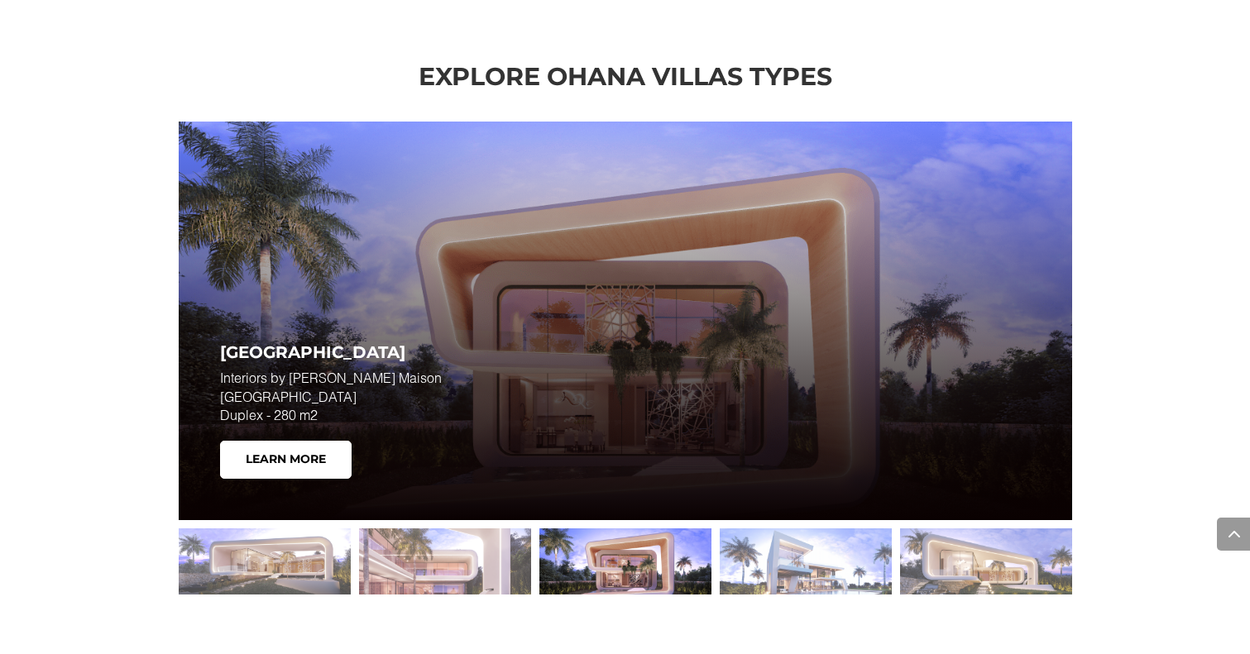
click at [539, 563] on div at bounding box center [625, 562] width 172 height 66
click at [580, 555] on div at bounding box center [625, 562] width 172 height 66
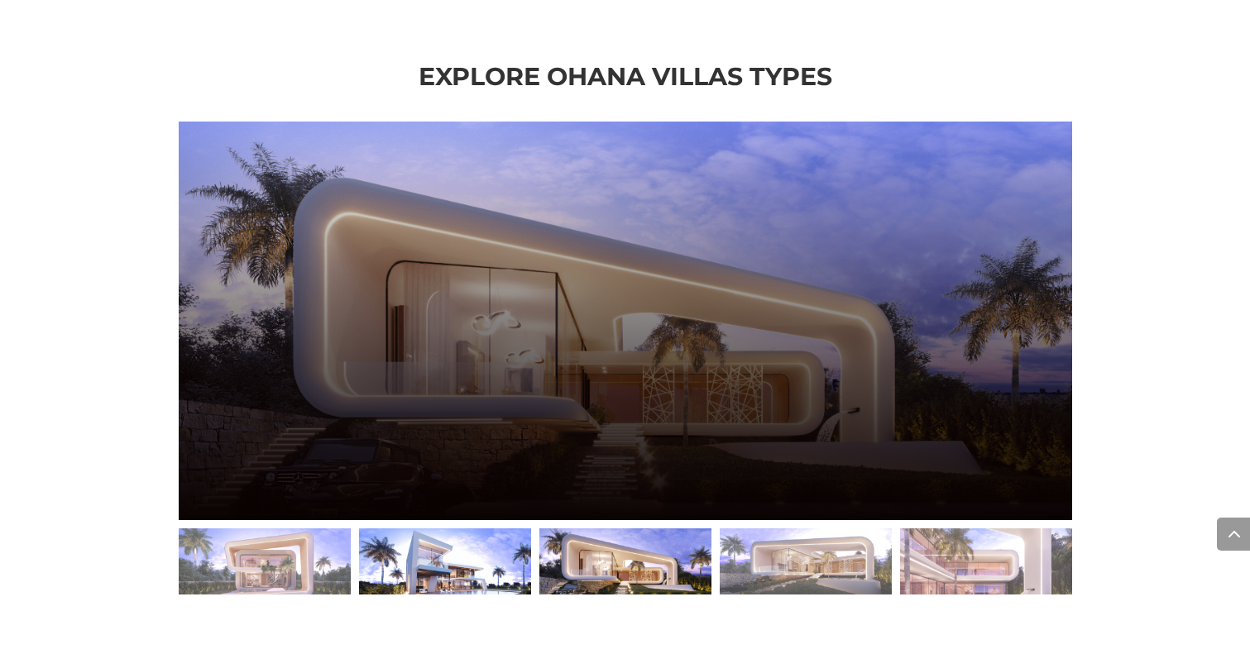
click at [580, 553] on div at bounding box center [625, 562] width 172 height 66
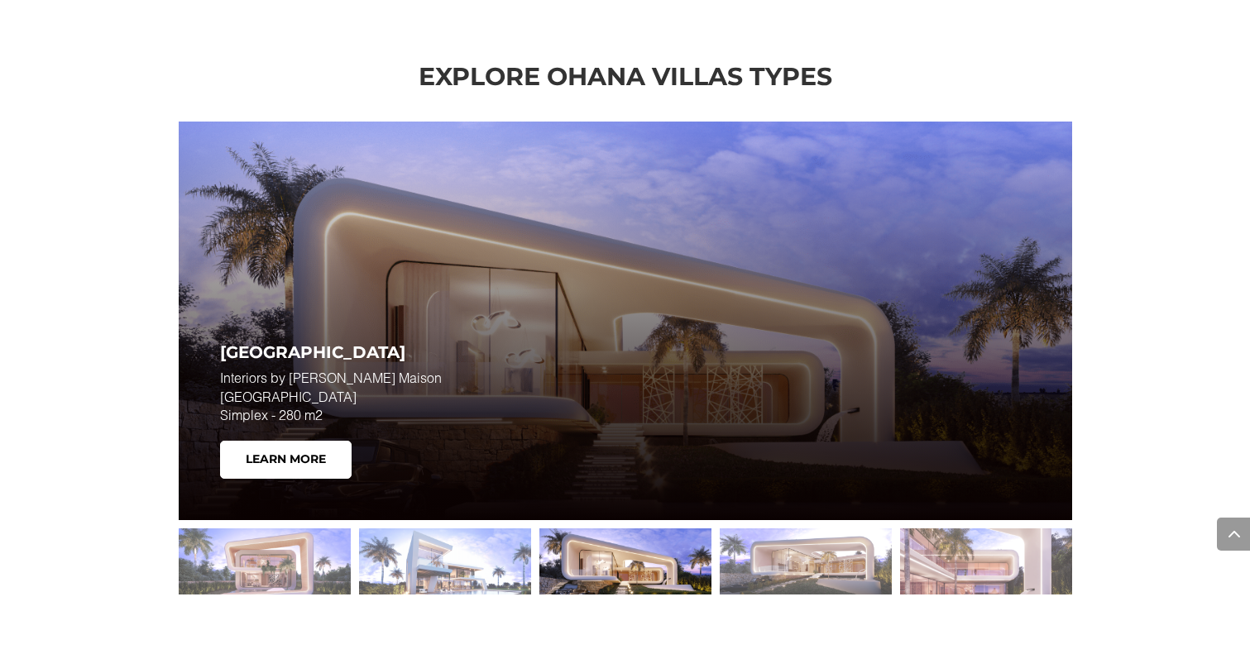
click at [583, 557] on div at bounding box center [625, 562] width 172 height 66
click at [594, 548] on div at bounding box center [625, 562] width 172 height 66
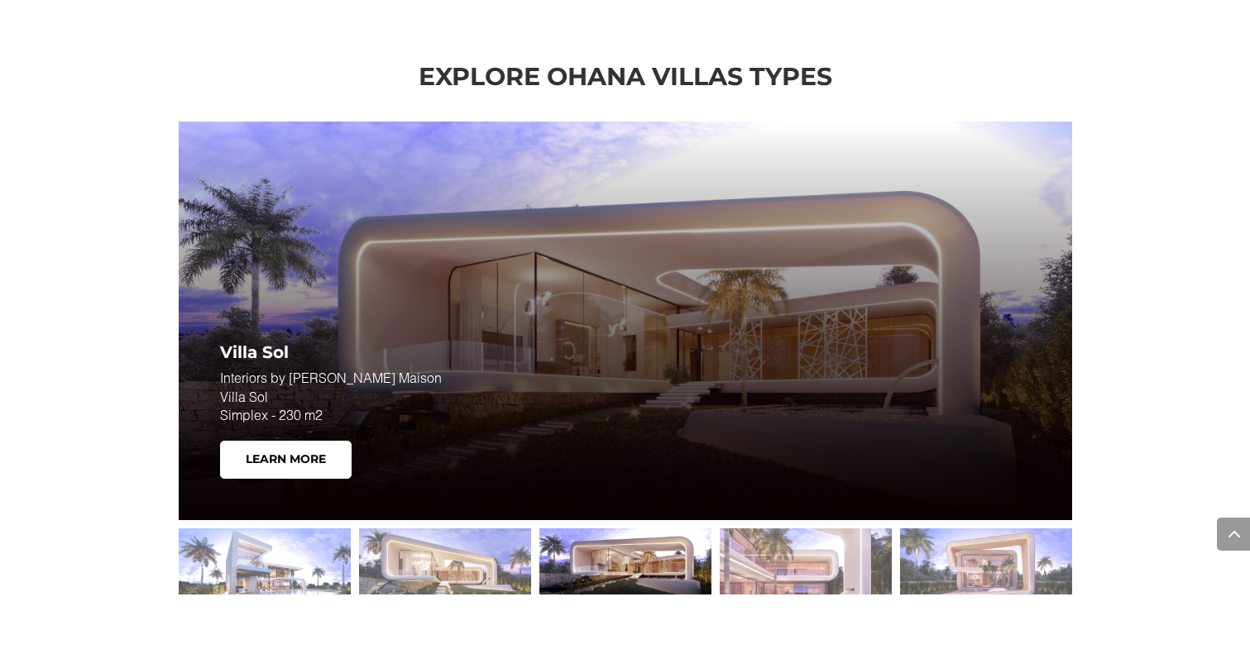
click at [592, 565] on div at bounding box center [625, 562] width 172 height 66
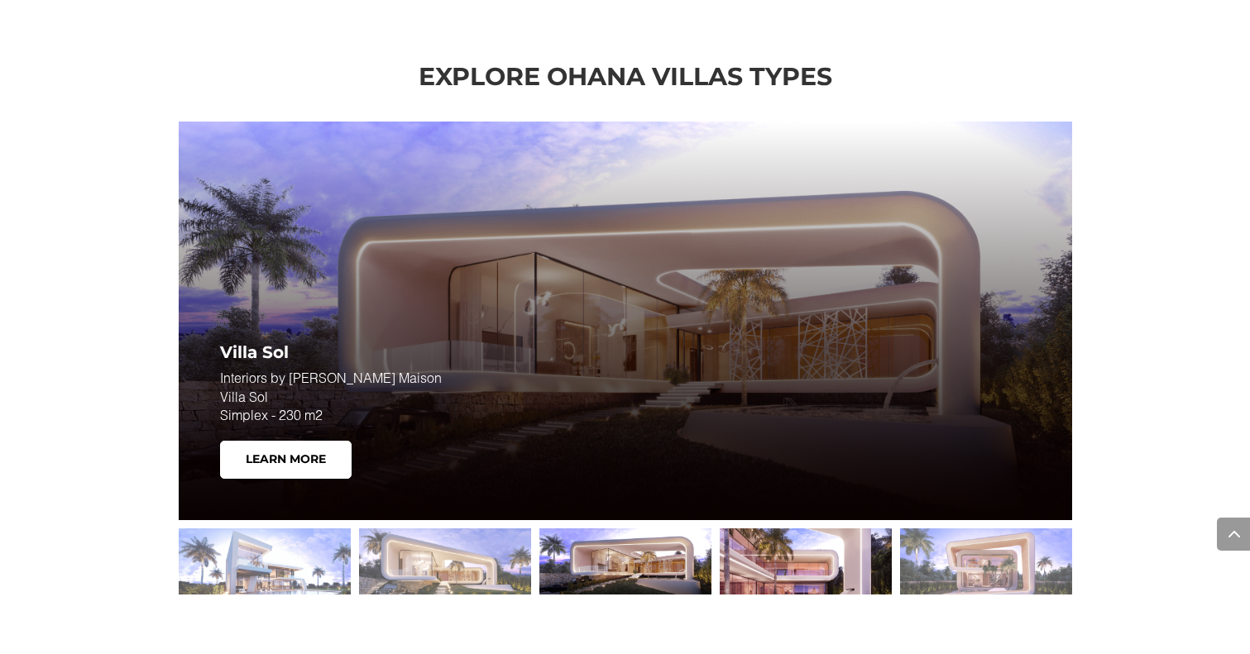
click at [738, 550] on div at bounding box center [806, 562] width 172 height 66
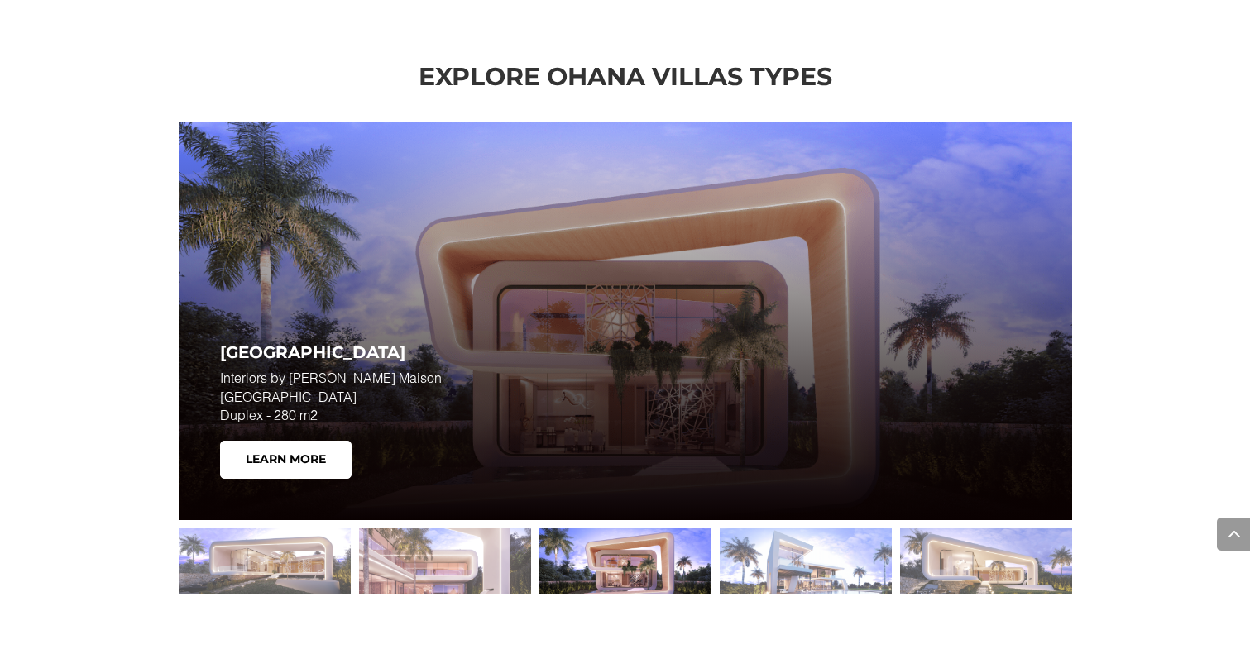
click at [634, 560] on div at bounding box center [625, 562] width 172 height 66
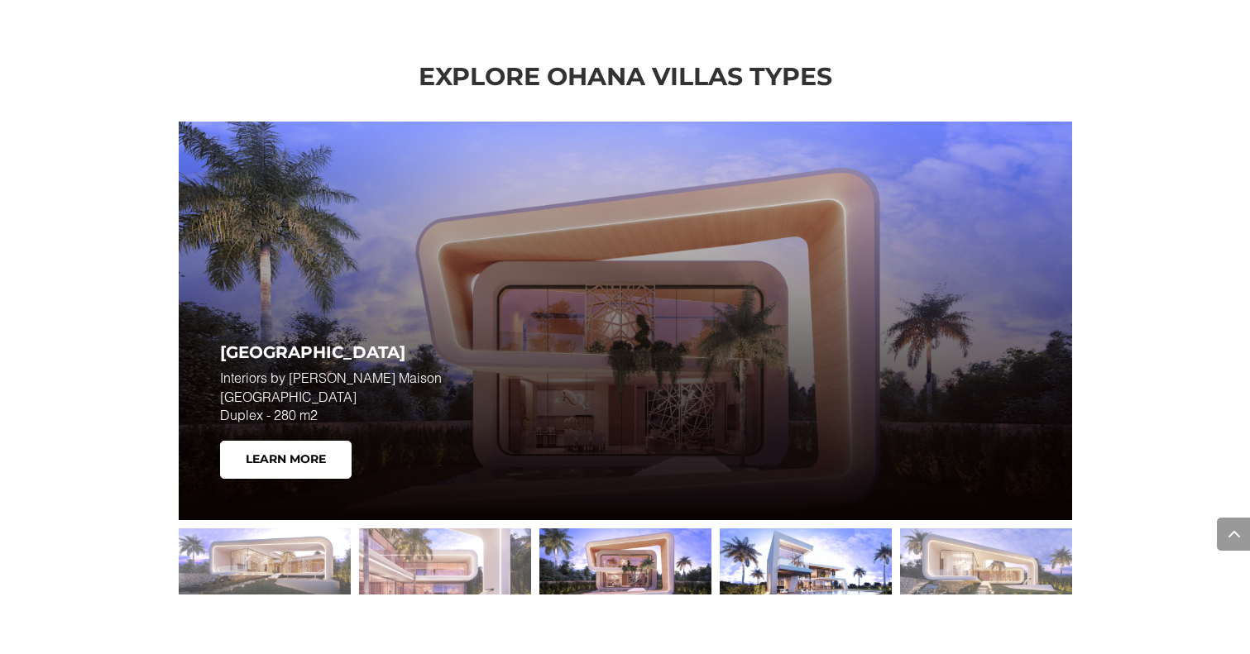
click at [798, 556] on div at bounding box center [806, 562] width 172 height 66
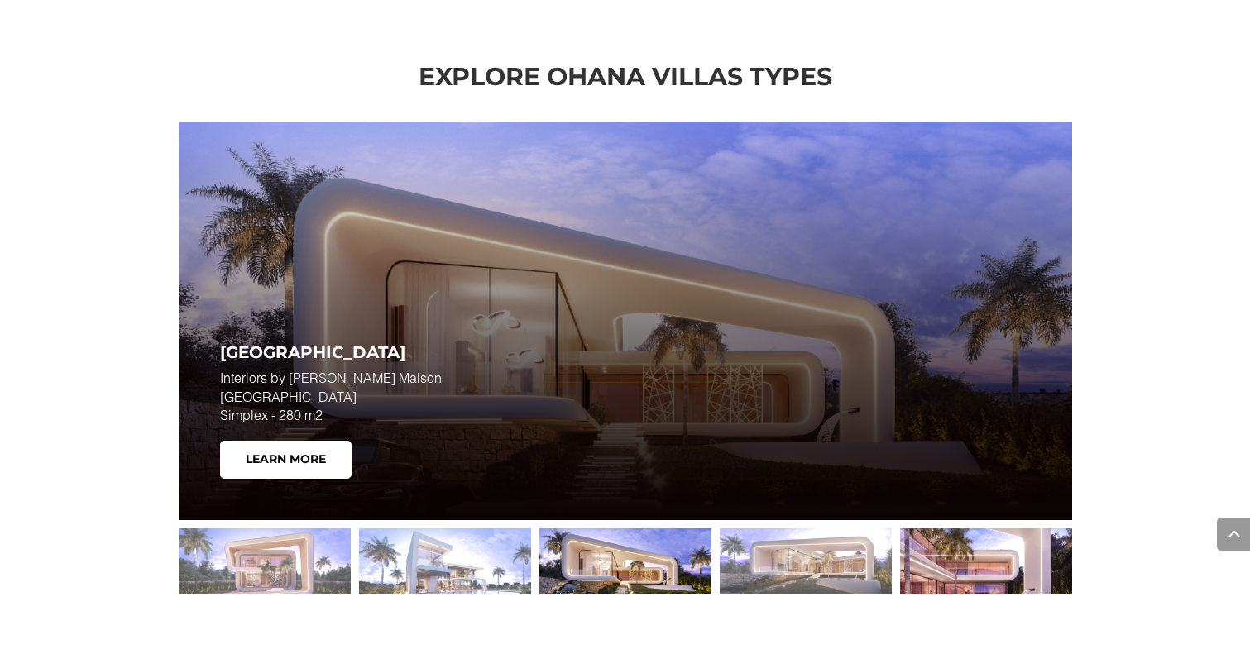
click at [961, 543] on div at bounding box center [986, 562] width 172 height 66
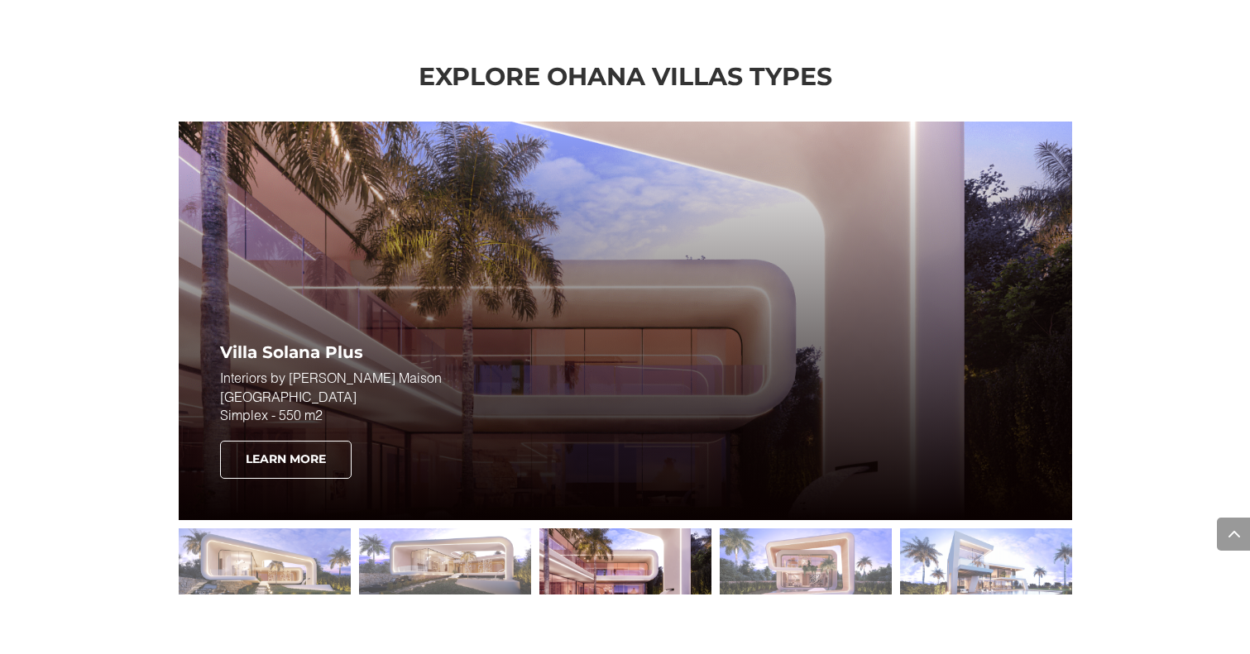
click at [328, 471] on link "Learn More" at bounding box center [286, 460] width 132 height 38
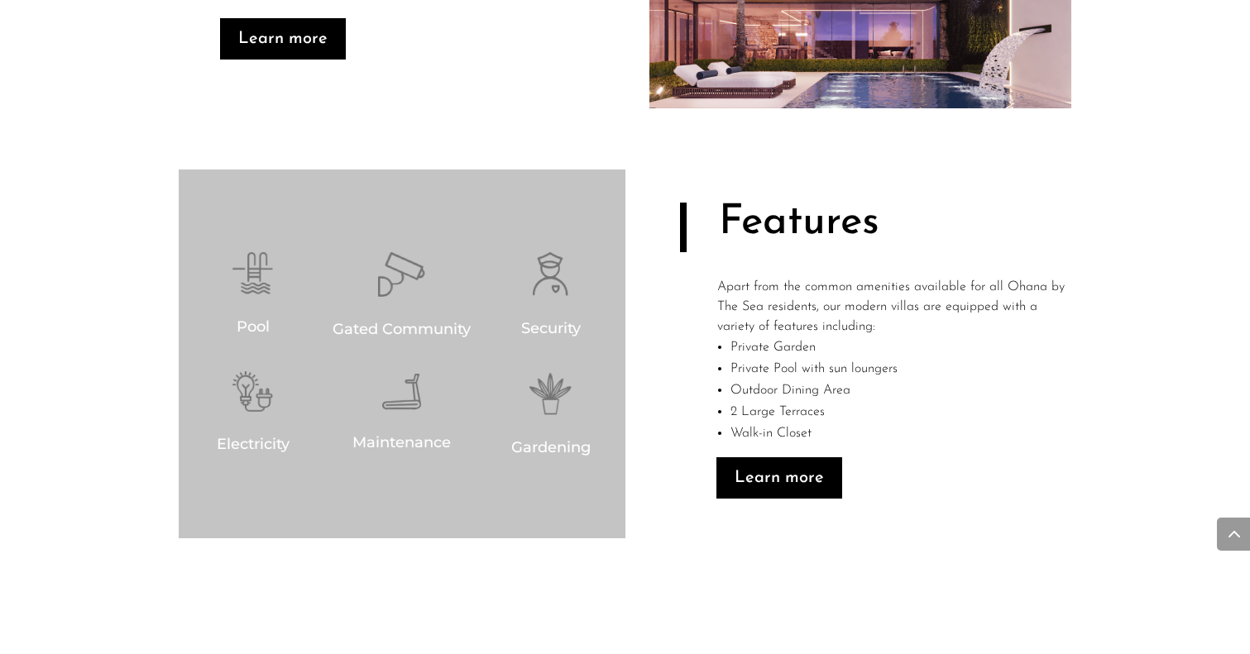
scroll to position [1163, 0]
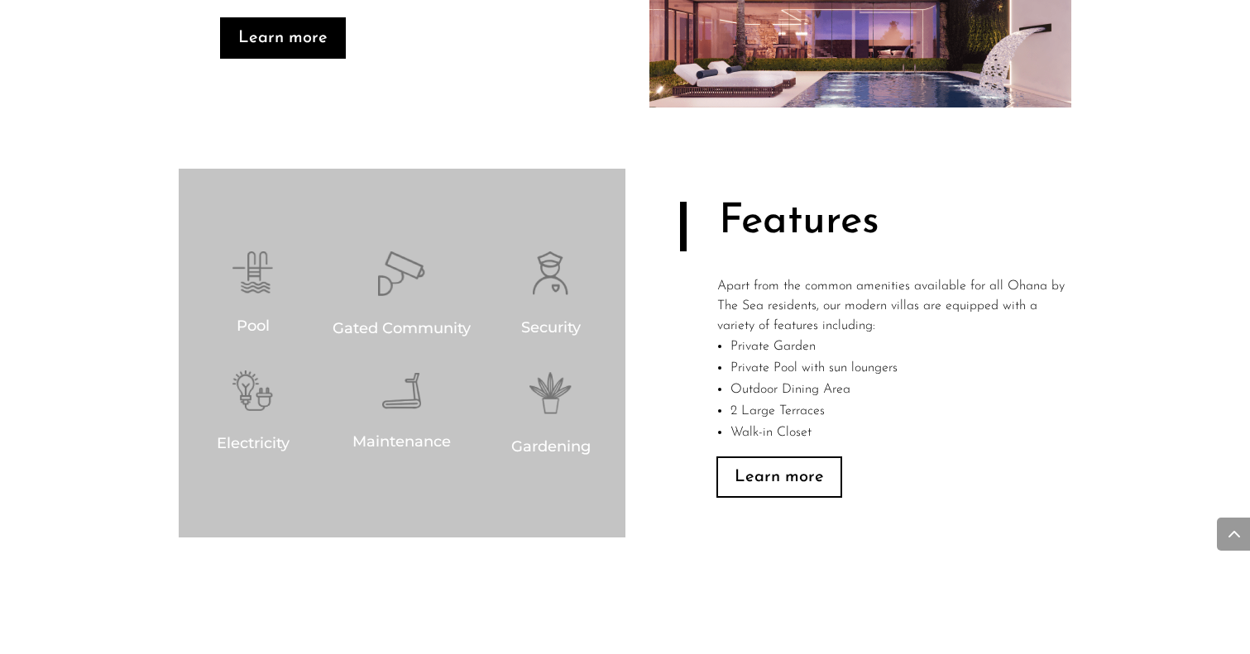
click at [759, 476] on link "Learn more" at bounding box center [779, 477] width 126 height 41
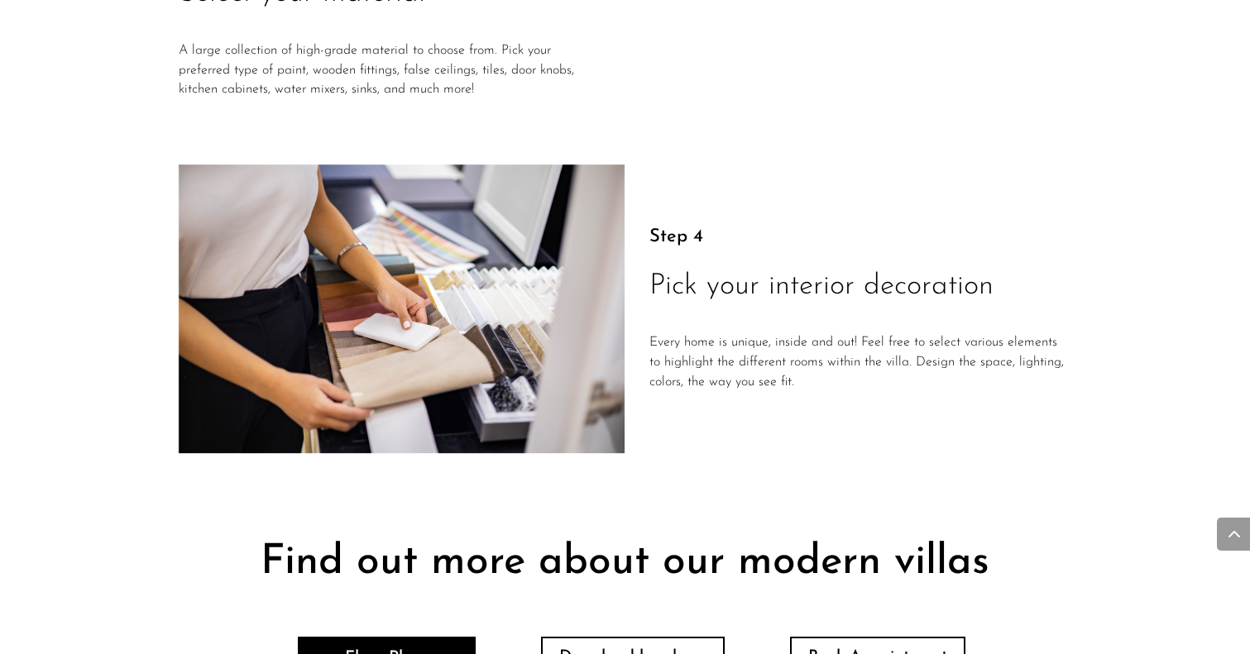
scroll to position [3644, 0]
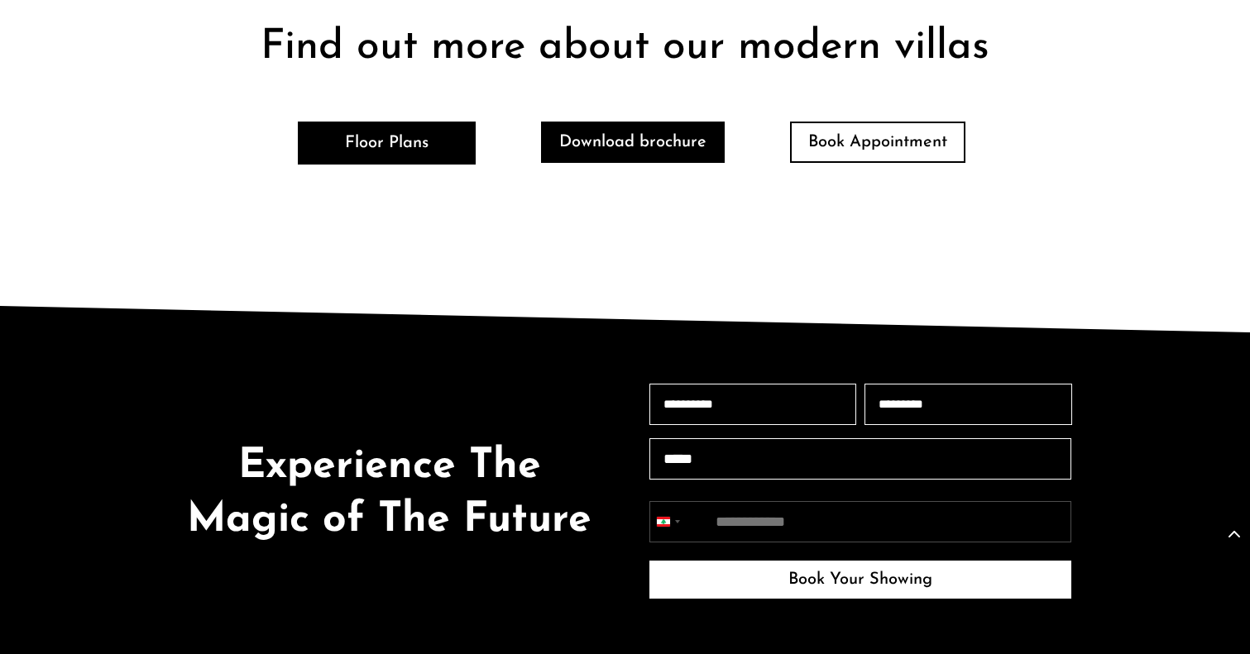
click at [634, 141] on link "Download brochure" at bounding box center [633, 142] width 184 height 41
click at [662, 134] on link "Download brochure" at bounding box center [633, 142] width 184 height 41
click at [610, 127] on link "Download brochure" at bounding box center [633, 142] width 184 height 41
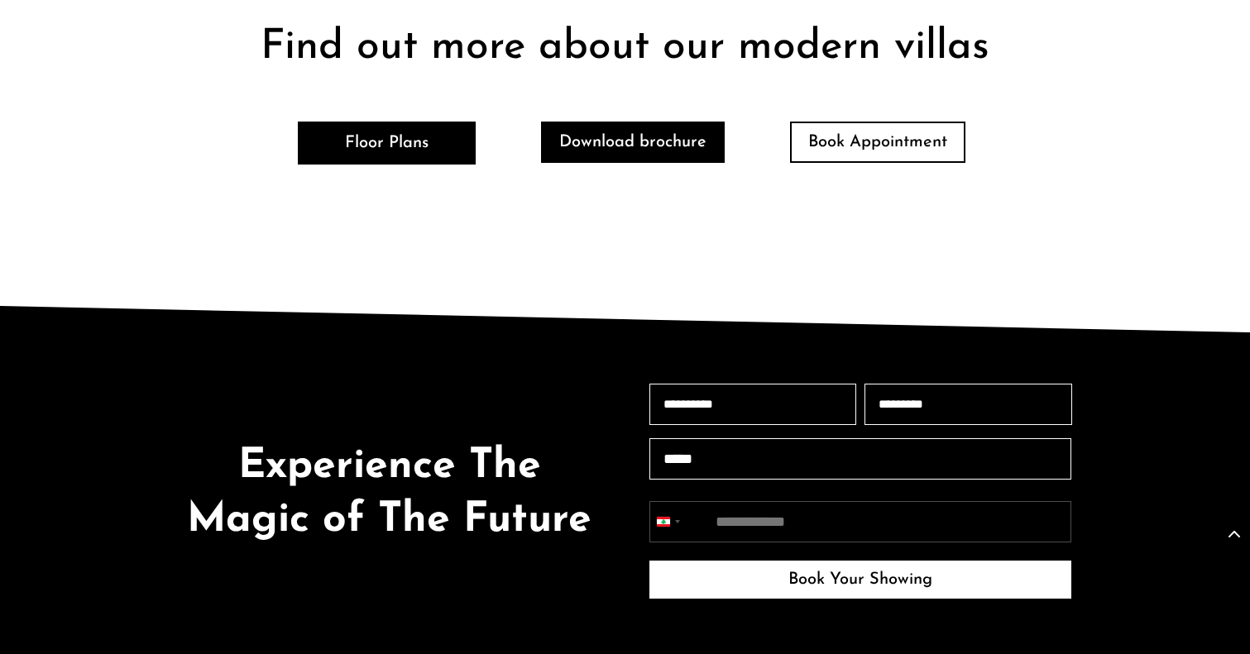
click at [610, 127] on link "Download brochure" at bounding box center [633, 142] width 184 height 41
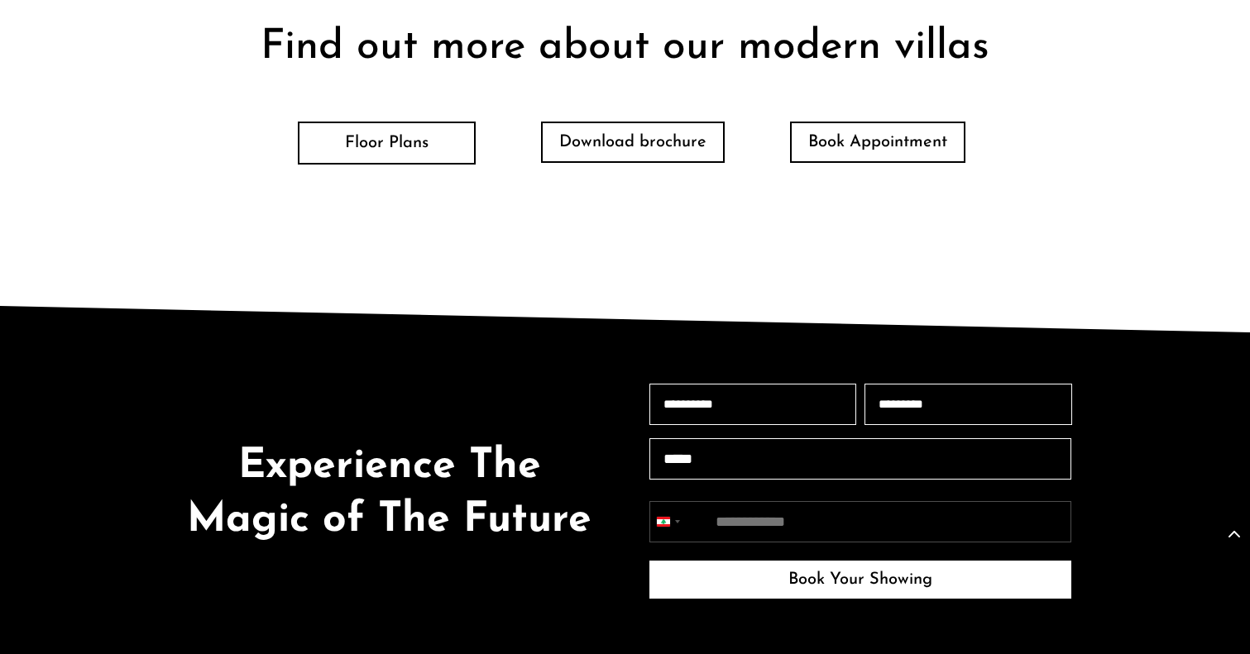
click at [381, 132] on link "Floor Plans" at bounding box center [387, 143] width 178 height 43
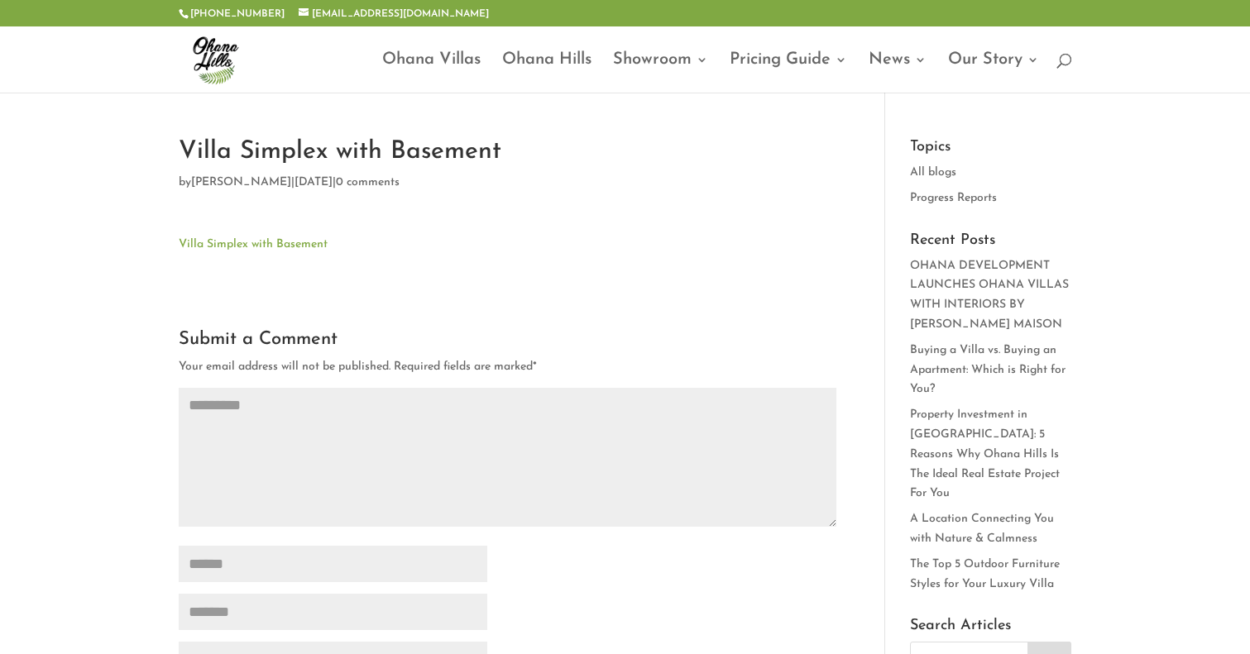
click at [712, 263] on section "**********" at bounding box center [508, 514] width 658 height 519
